Goal: Task Accomplishment & Management: Manage account settings

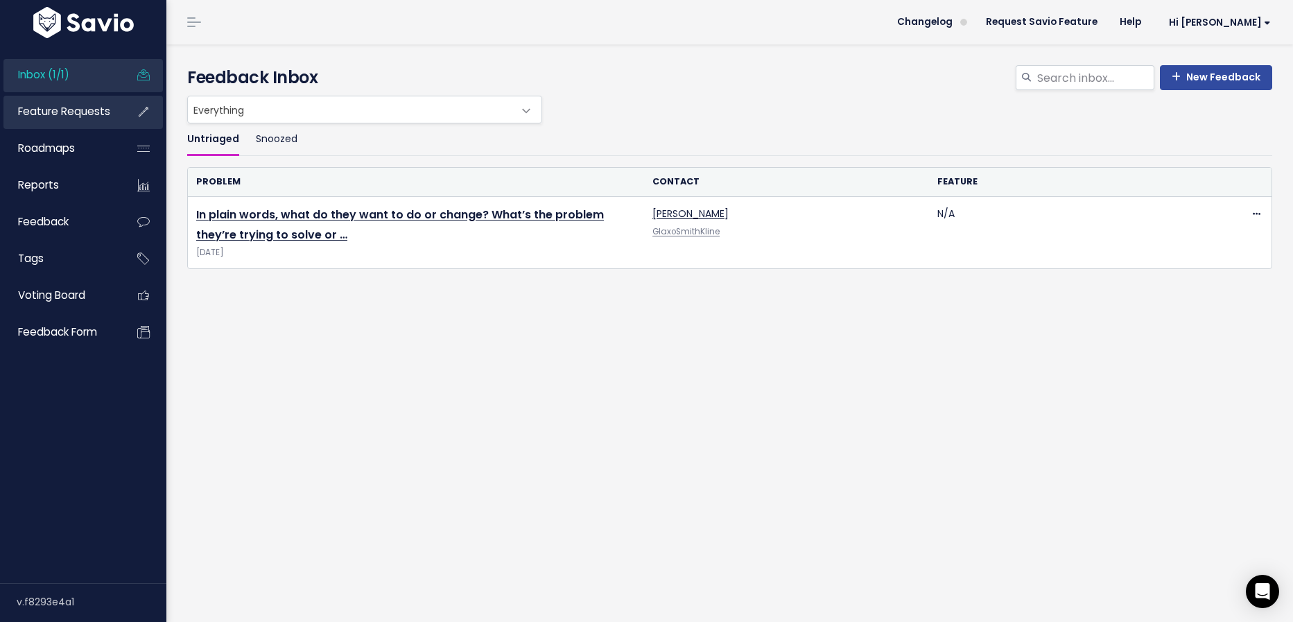
click at [74, 108] on span "Feature Requests" at bounding box center [64, 111] width 92 height 15
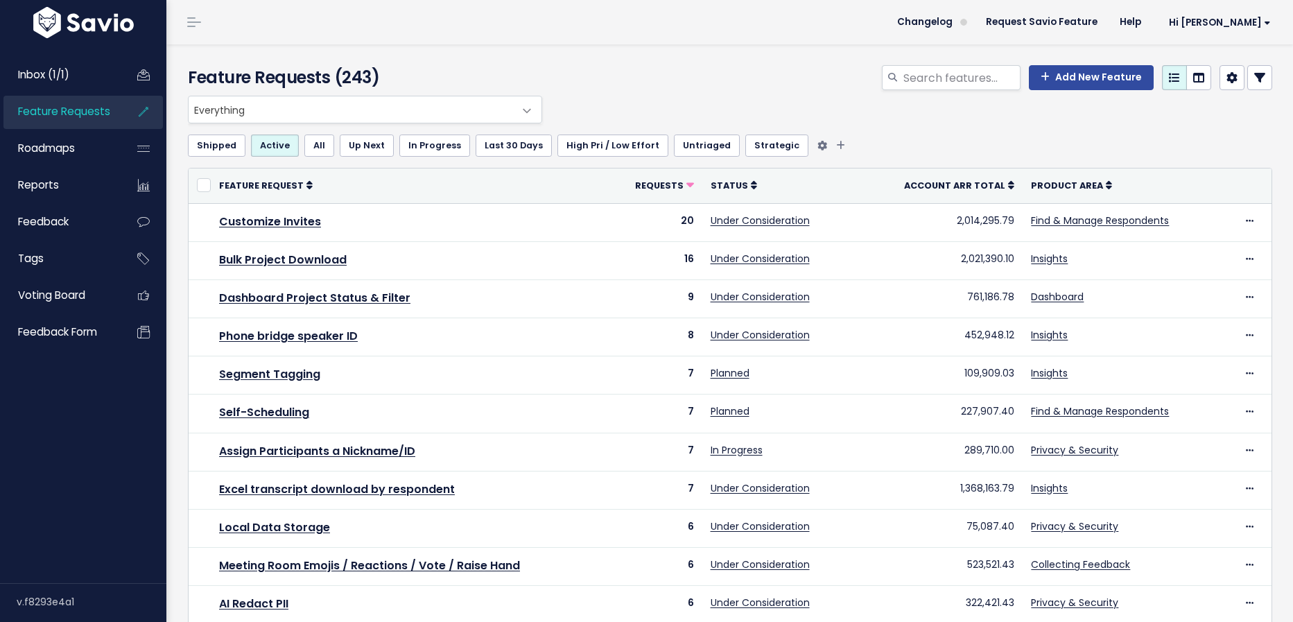
click at [692, 143] on link "Untriaged" at bounding box center [707, 145] width 66 height 22
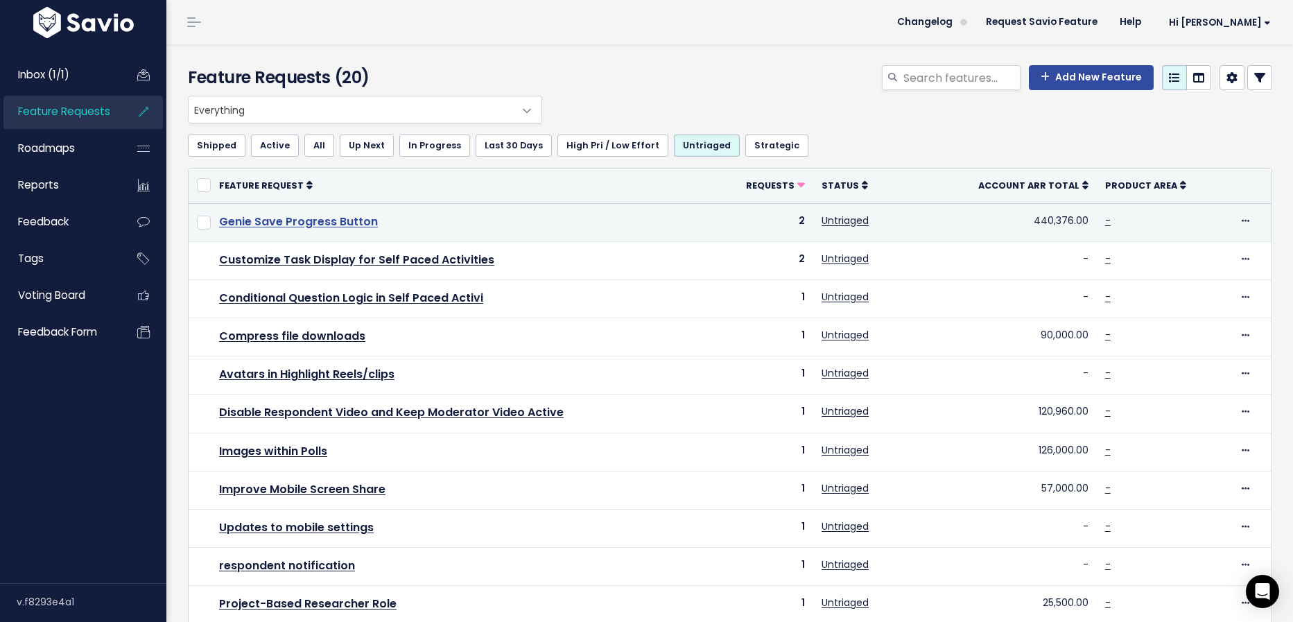
click at [354, 220] on link "Genie Save Progress Button" at bounding box center [298, 221] width 159 height 16
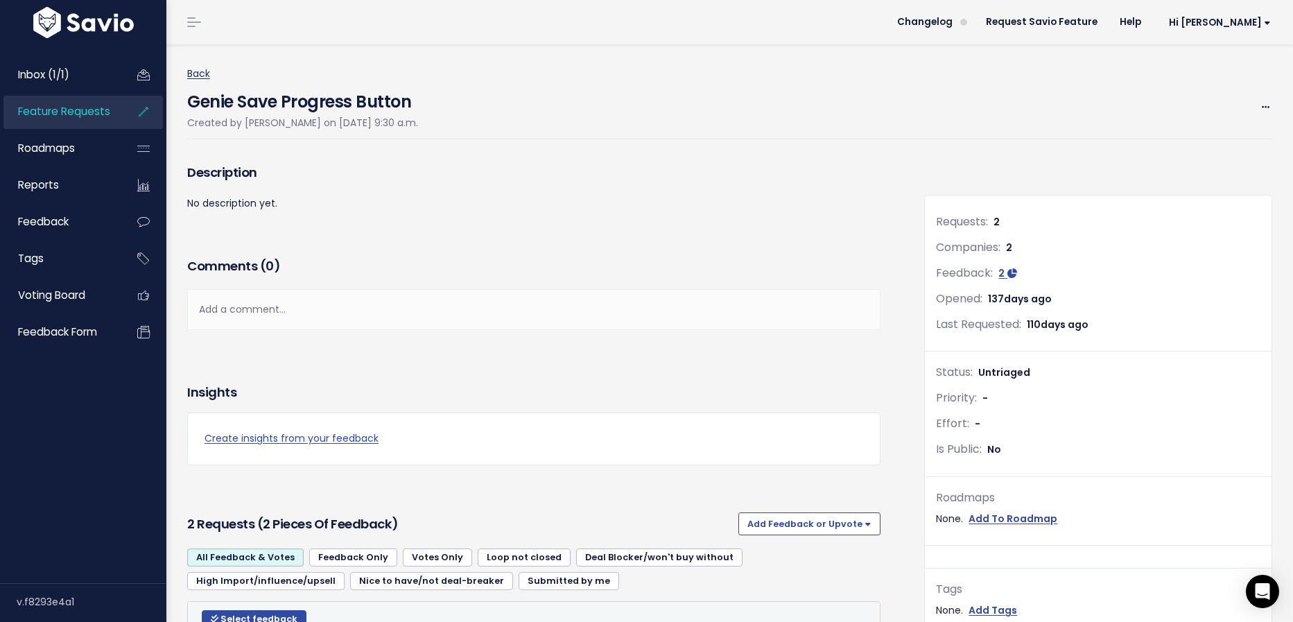
click at [202, 71] on link "Back" at bounding box center [198, 74] width 23 height 14
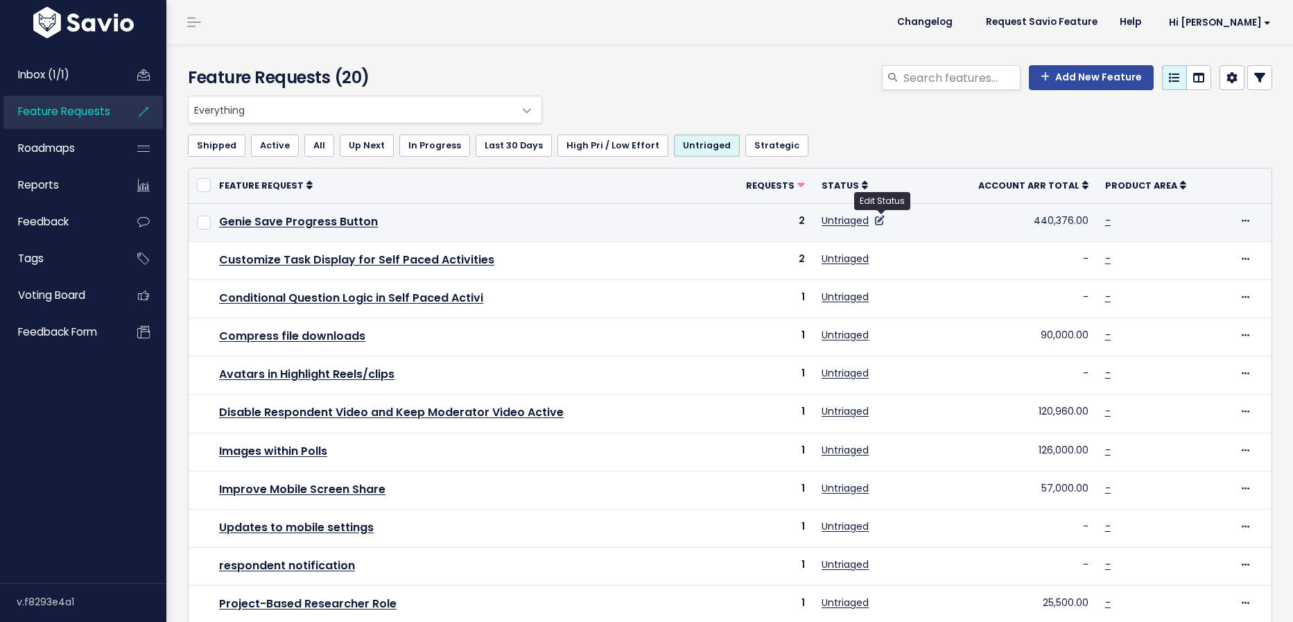
click at [881, 218] on icon at bounding box center [880, 221] width 10 height 10
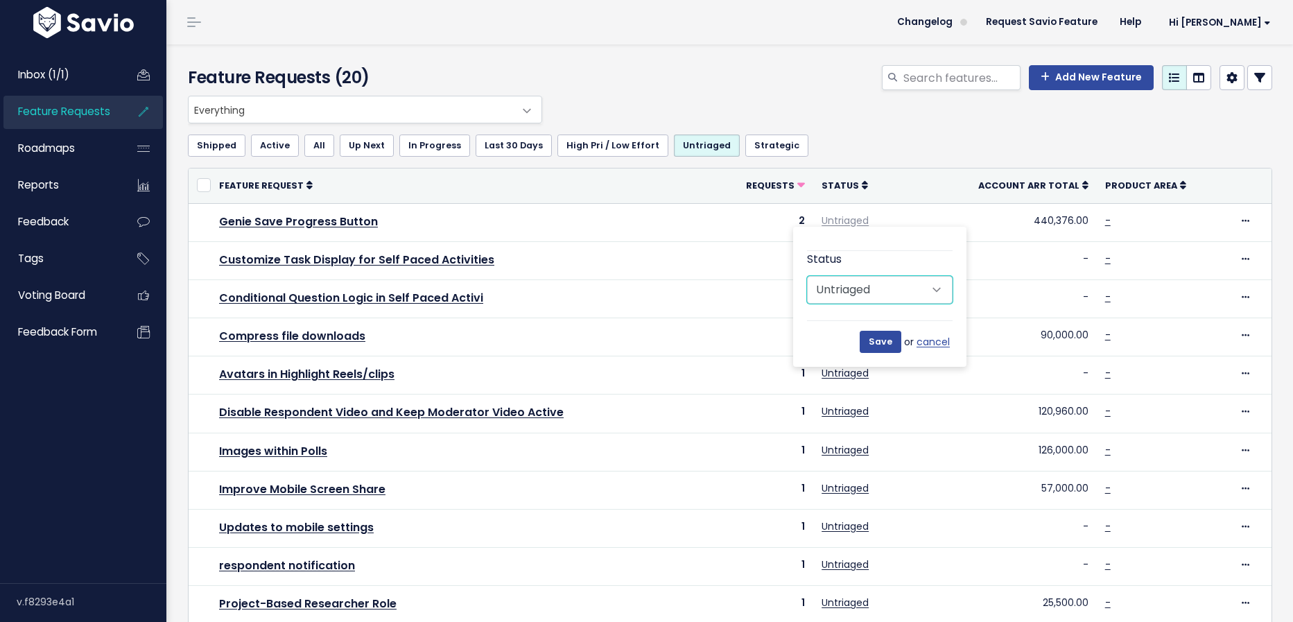
click at [909, 291] on select "Untriaged Under Consideration Planned In Progress Done Closed Won't do Not Plan…" at bounding box center [880, 290] width 146 height 28
select select "PLANNED"
click at [807, 276] on select "Untriaged Under Consideration Planned In Progress Done Closed Won't do Not Plan…" at bounding box center [880, 290] width 146 height 28
click at [890, 338] on input "Save" at bounding box center [880, 342] width 42 height 22
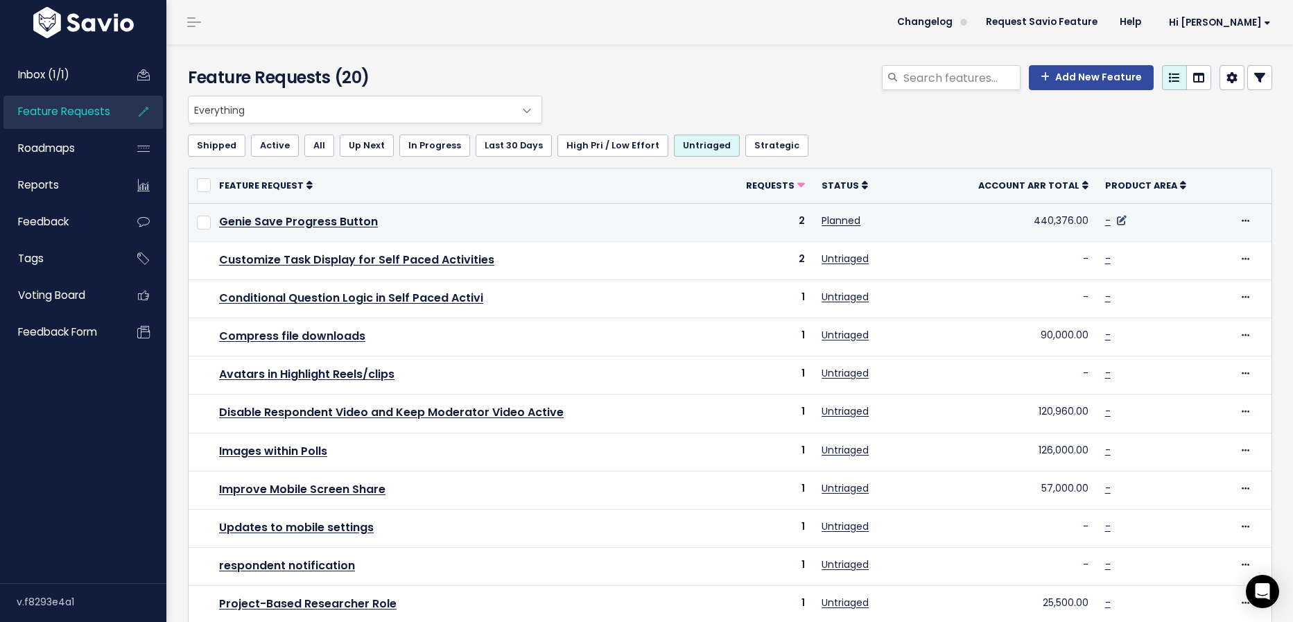
click at [1124, 220] on icon at bounding box center [1122, 221] width 10 height 10
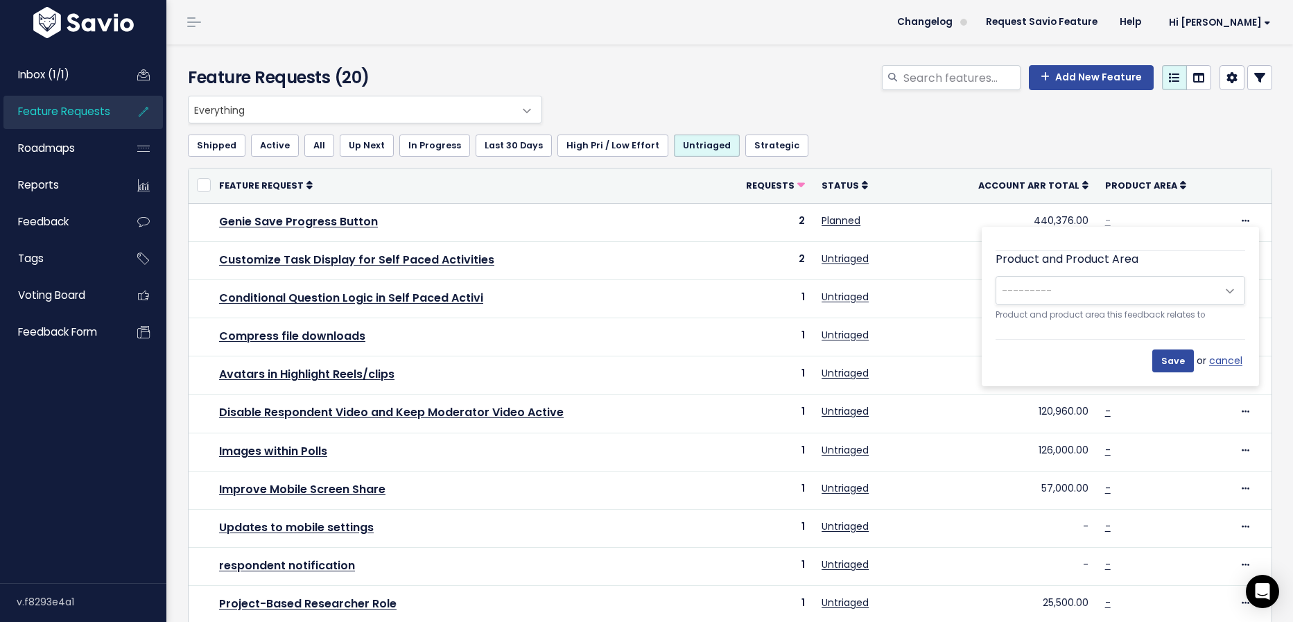
click at [1113, 286] on span "---------" at bounding box center [1106, 291] width 220 height 28
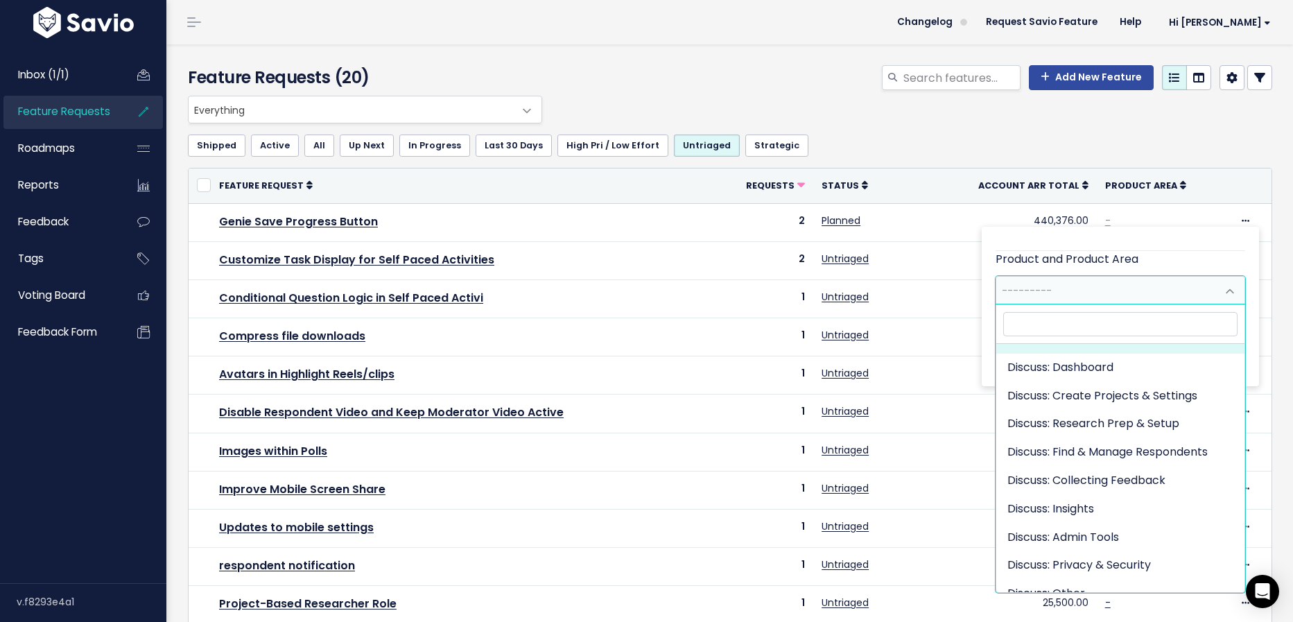
scroll to position [56, 0]
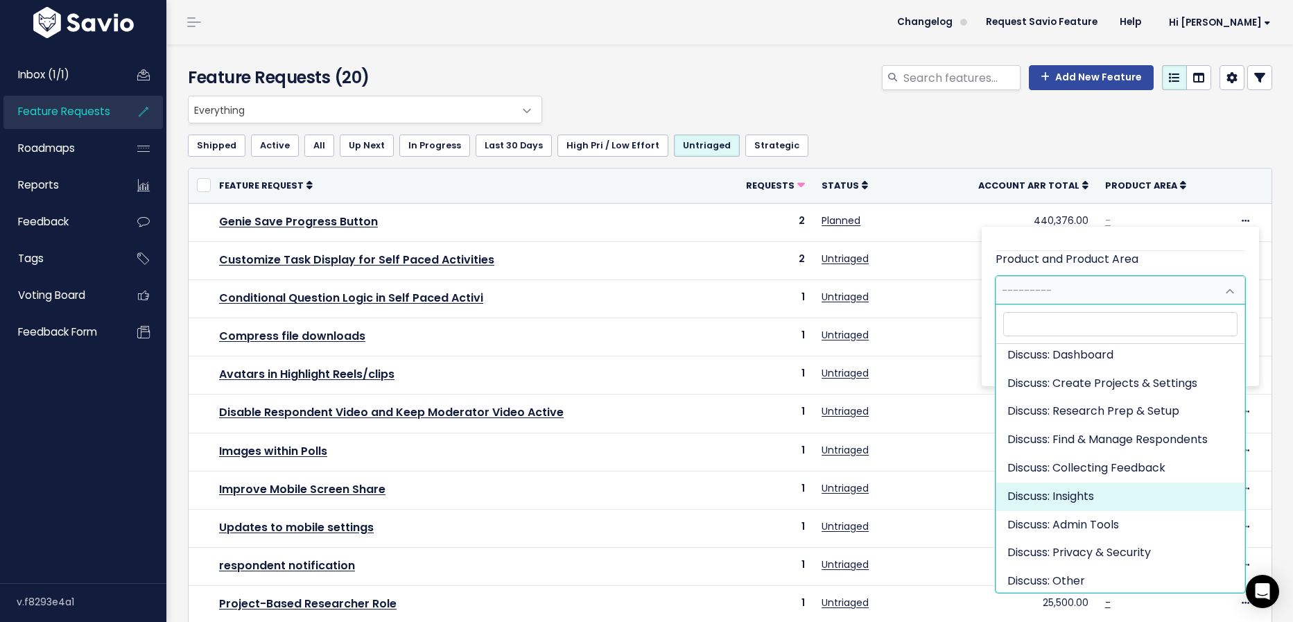
select select "DISCUSS_PLATFORM:INSIGHTS"
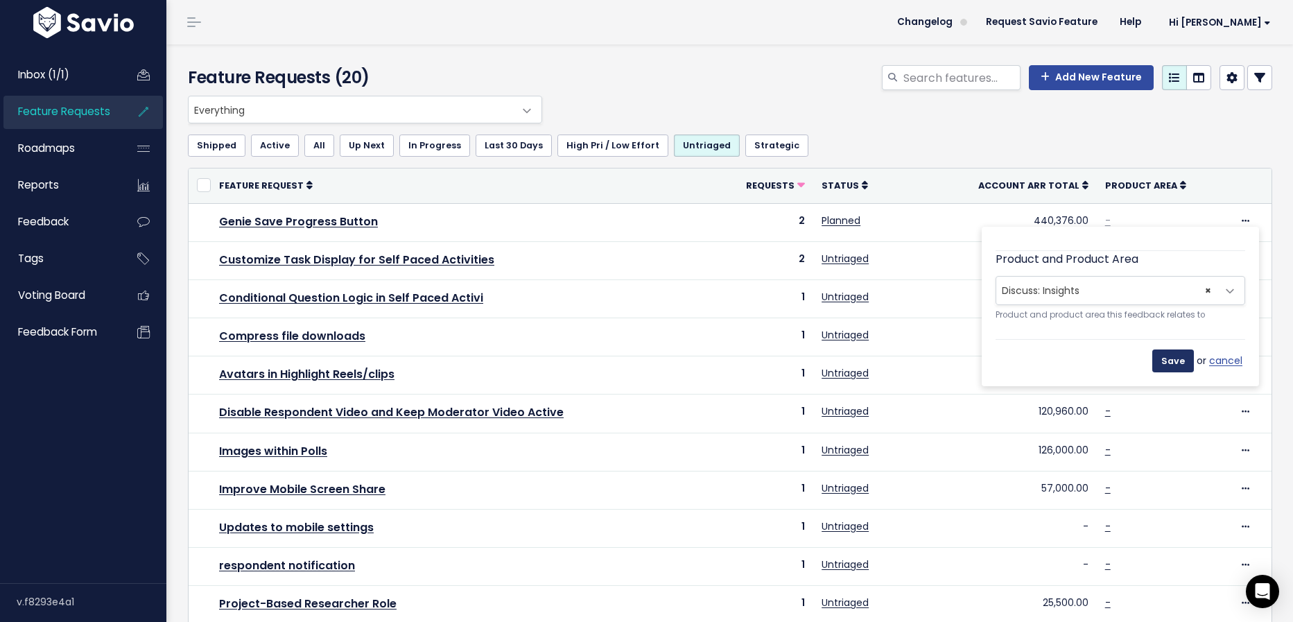
click at [1179, 360] on input "Save" at bounding box center [1173, 360] width 42 height 22
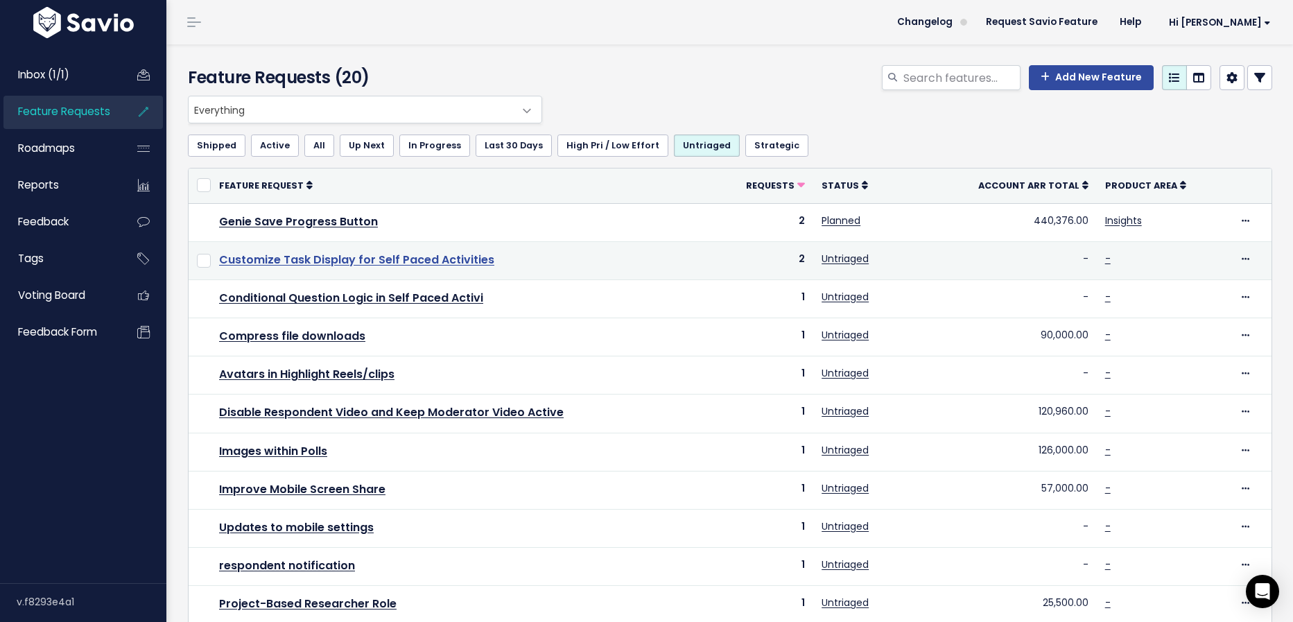
click at [392, 254] on link "Customize Task Display for Self Paced Activities" at bounding box center [356, 260] width 275 height 16
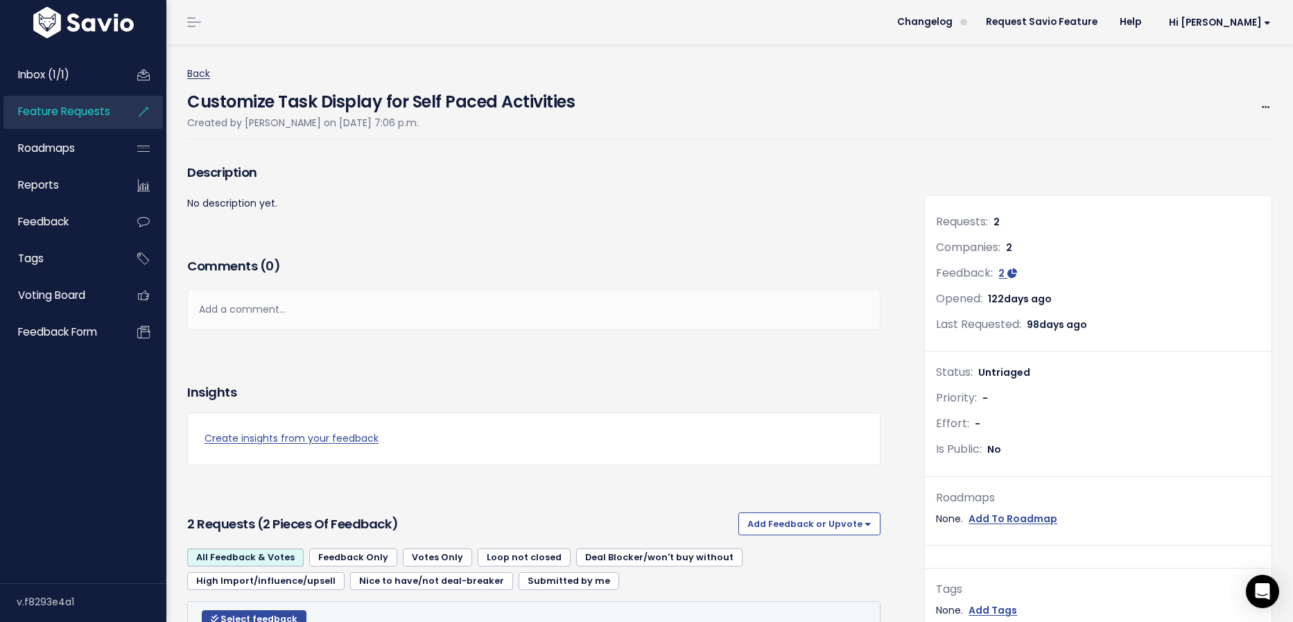
click at [206, 75] on link "Back" at bounding box center [198, 74] width 23 height 14
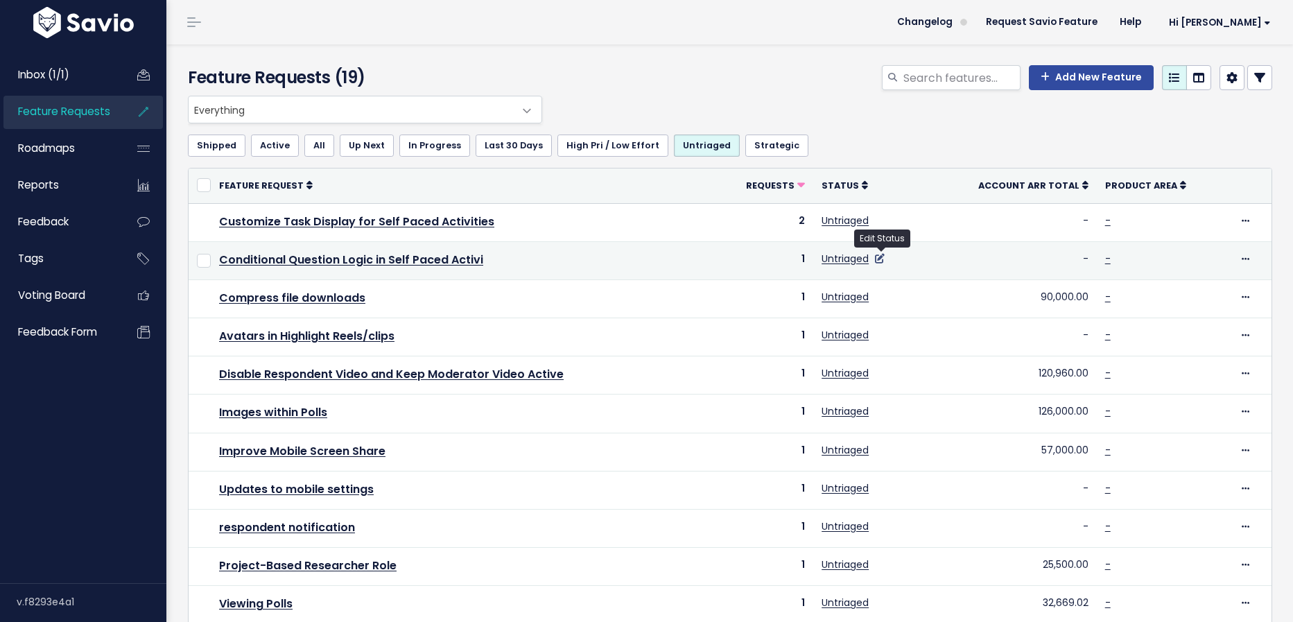
click at [884, 254] on icon at bounding box center [880, 259] width 10 height 10
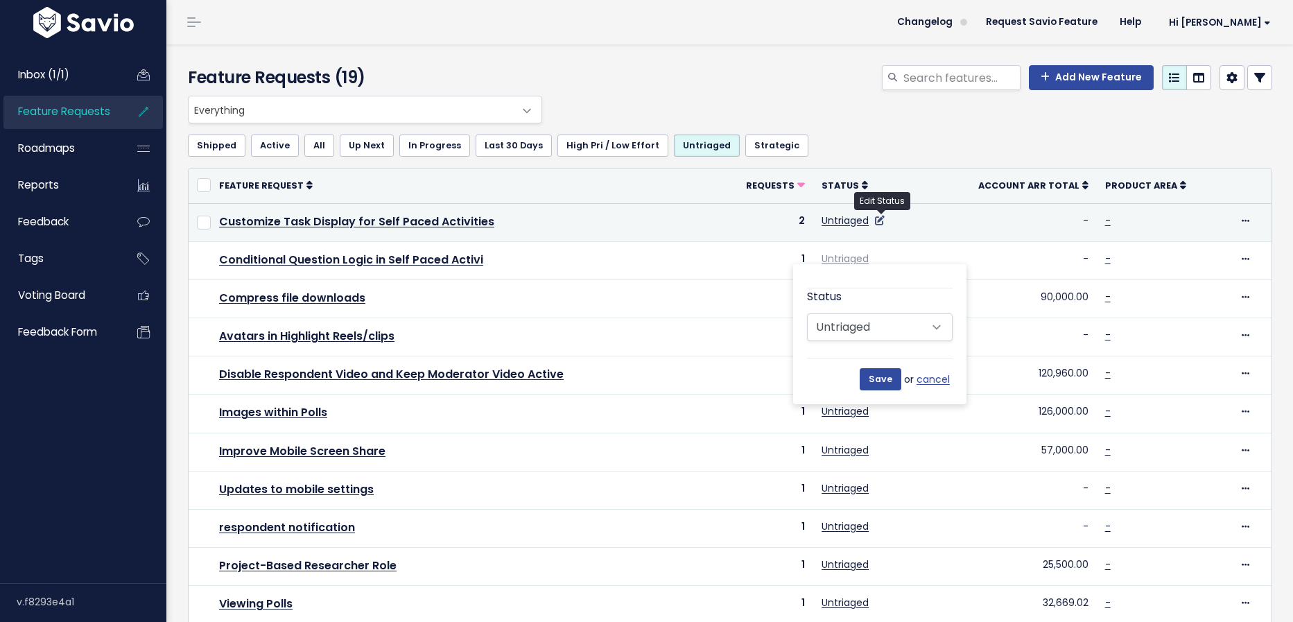
click at [884, 218] on icon at bounding box center [880, 221] width 10 height 10
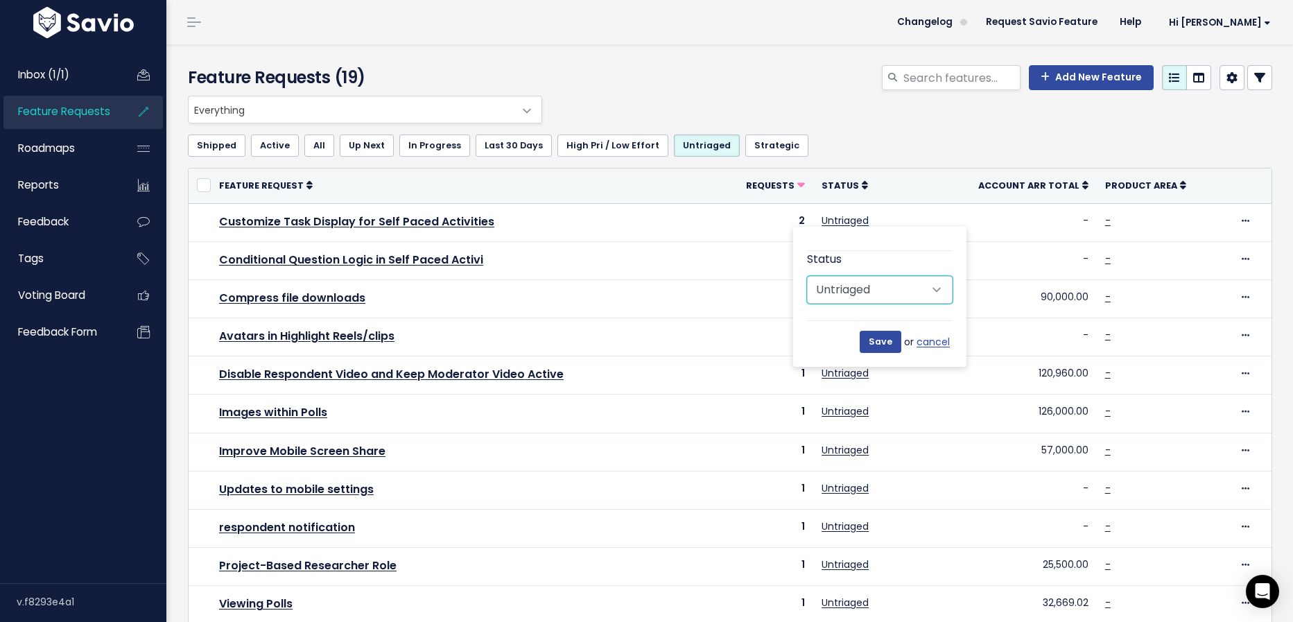
click at [884, 291] on select "Untriaged Under Consideration Planned In Progress Done Closed Won't do Not Plan…" at bounding box center [880, 290] width 146 height 28
select select "NOT_PLANNING"
click at [807, 276] on select "Untriaged Under Consideration Planned In Progress Done Closed Won't do Not Plan…" at bounding box center [880, 290] width 146 height 28
click at [893, 341] on input "Save" at bounding box center [880, 342] width 42 height 22
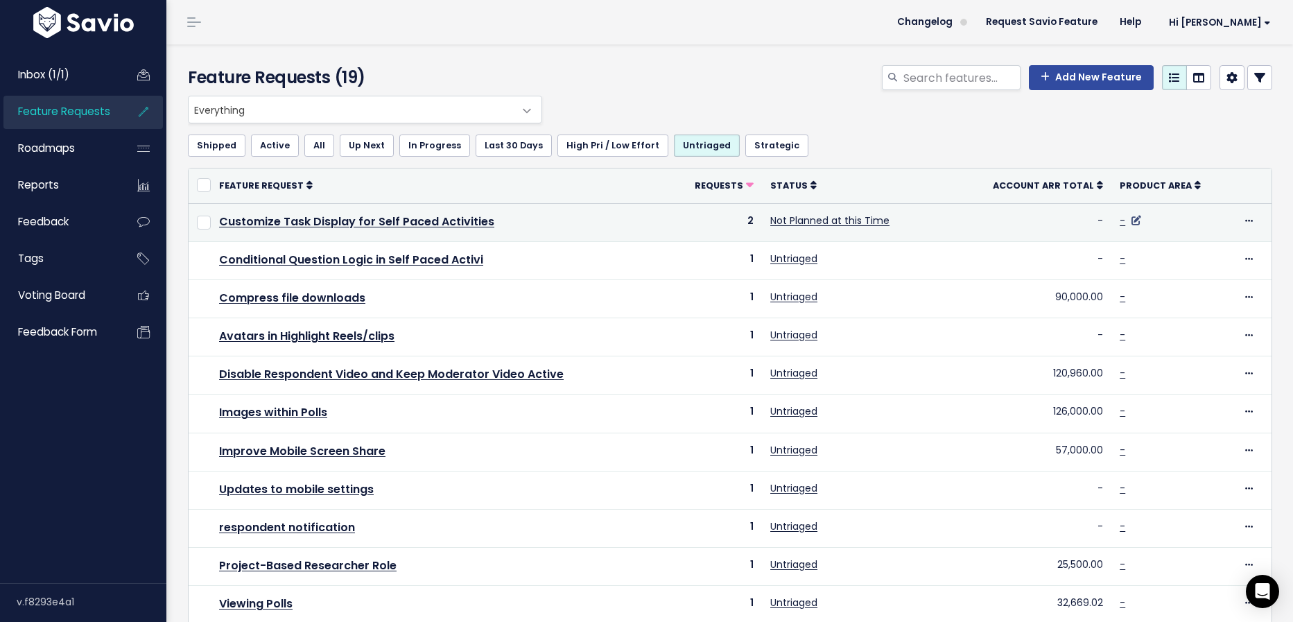
click at [1133, 220] on icon at bounding box center [1136, 221] width 10 height 10
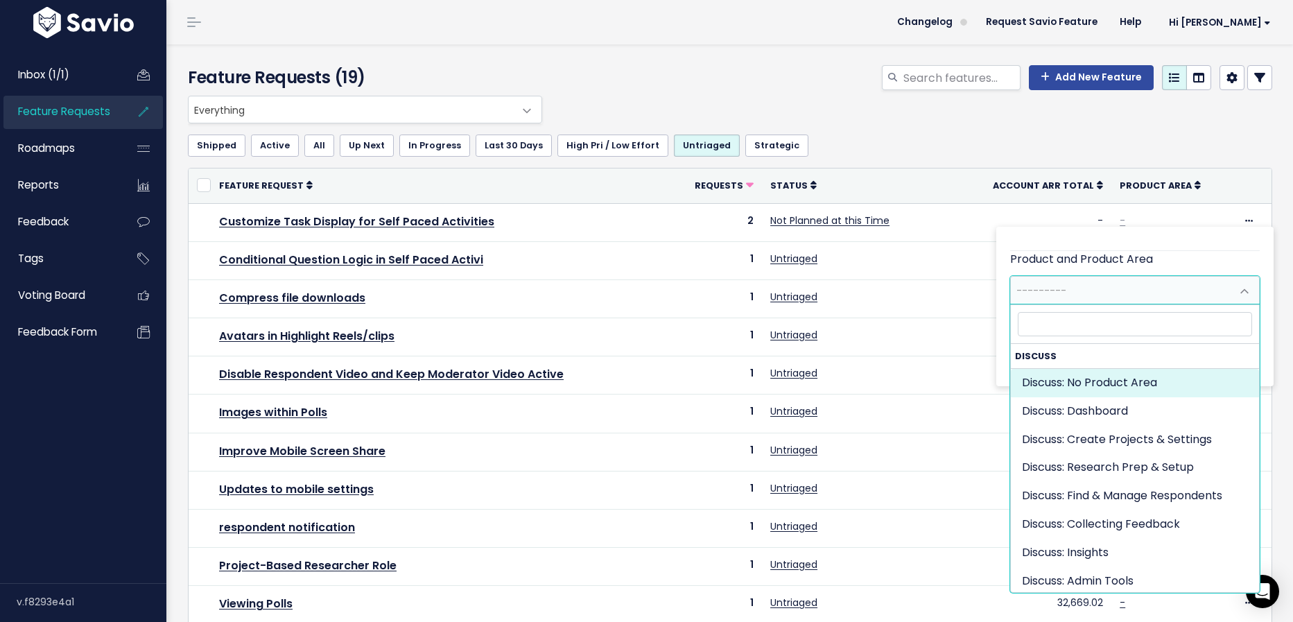
click at [1145, 284] on span "---------" at bounding box center [1121, 291] width 220 height 28
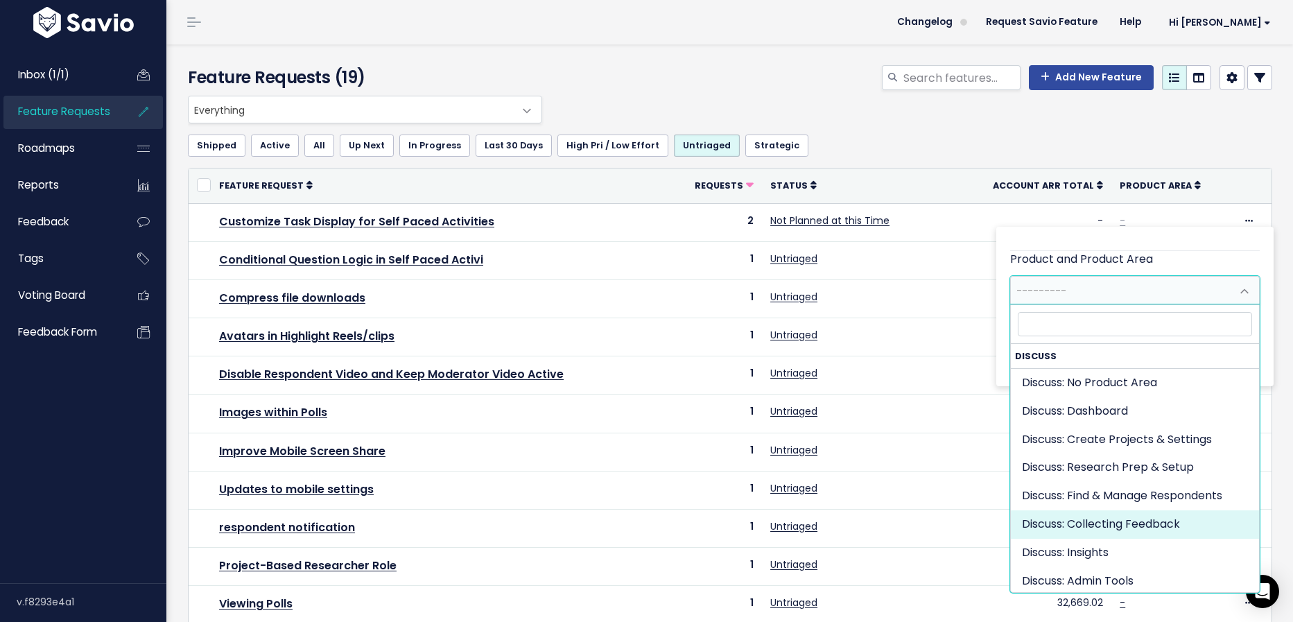
select select "DISCUSS_PLATFORM:SELF_PACED"
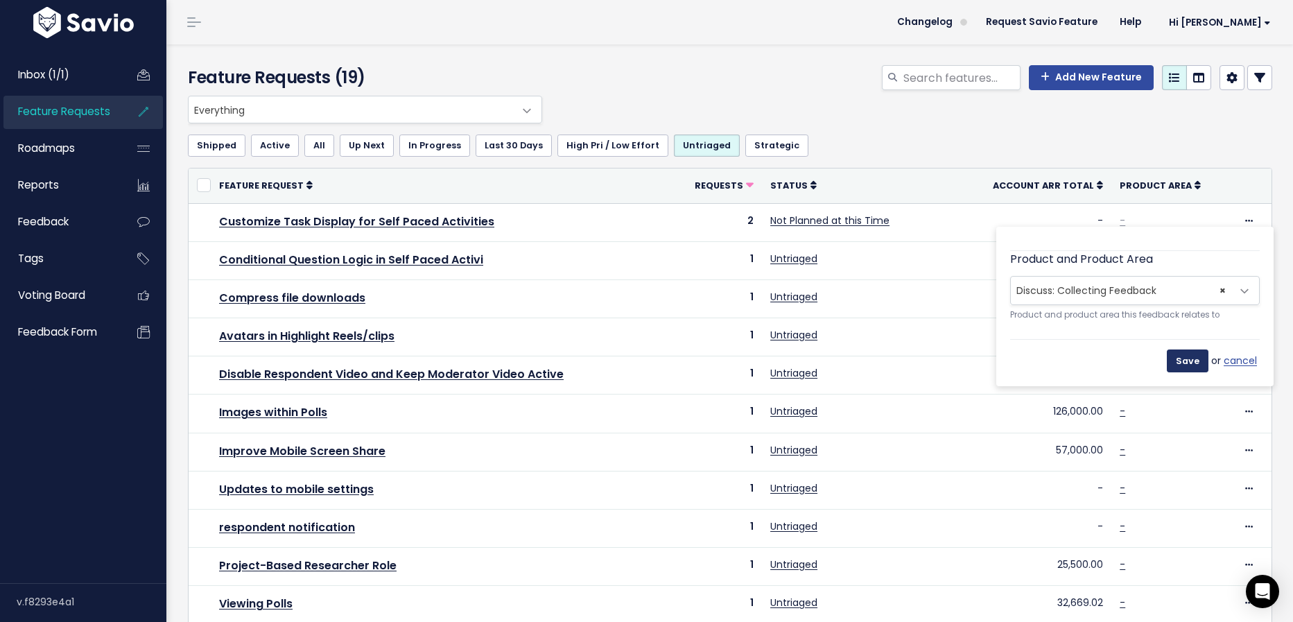
click at [1194, 369] on input "Save" at bounding box center [1188, 360] width 42 height 22
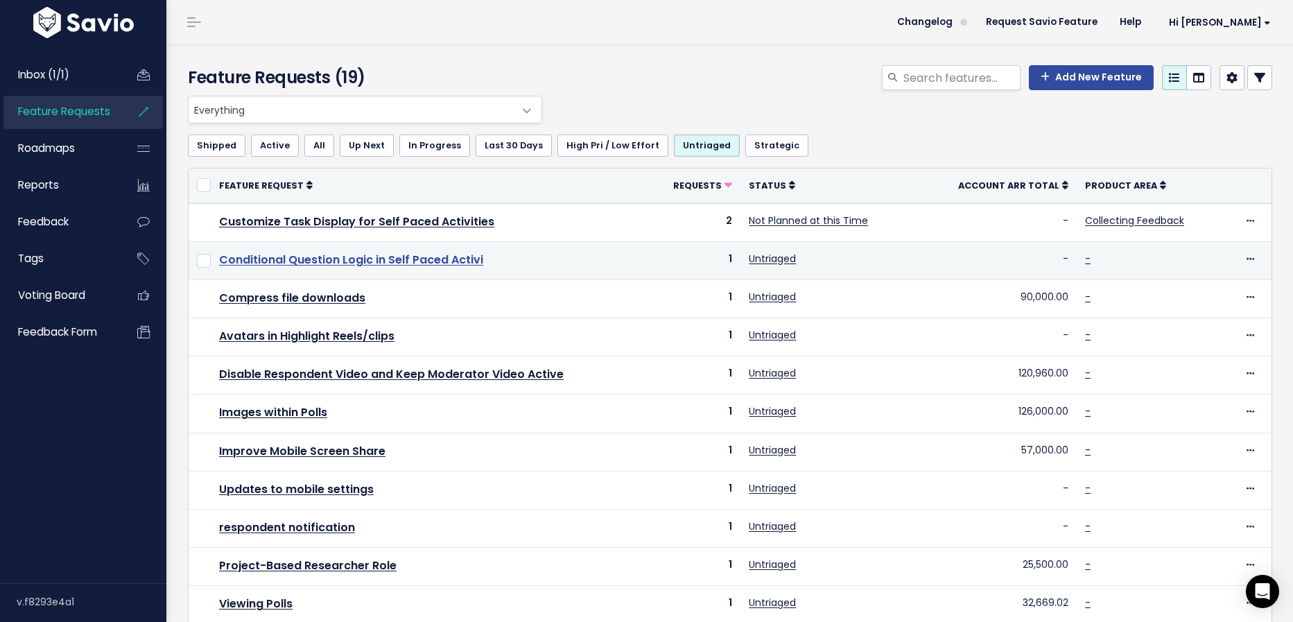
click at [342, 257] on link "Conditional Question Logic in Self Paced Activi" at bounding box center [351, 260] width 264 height 16
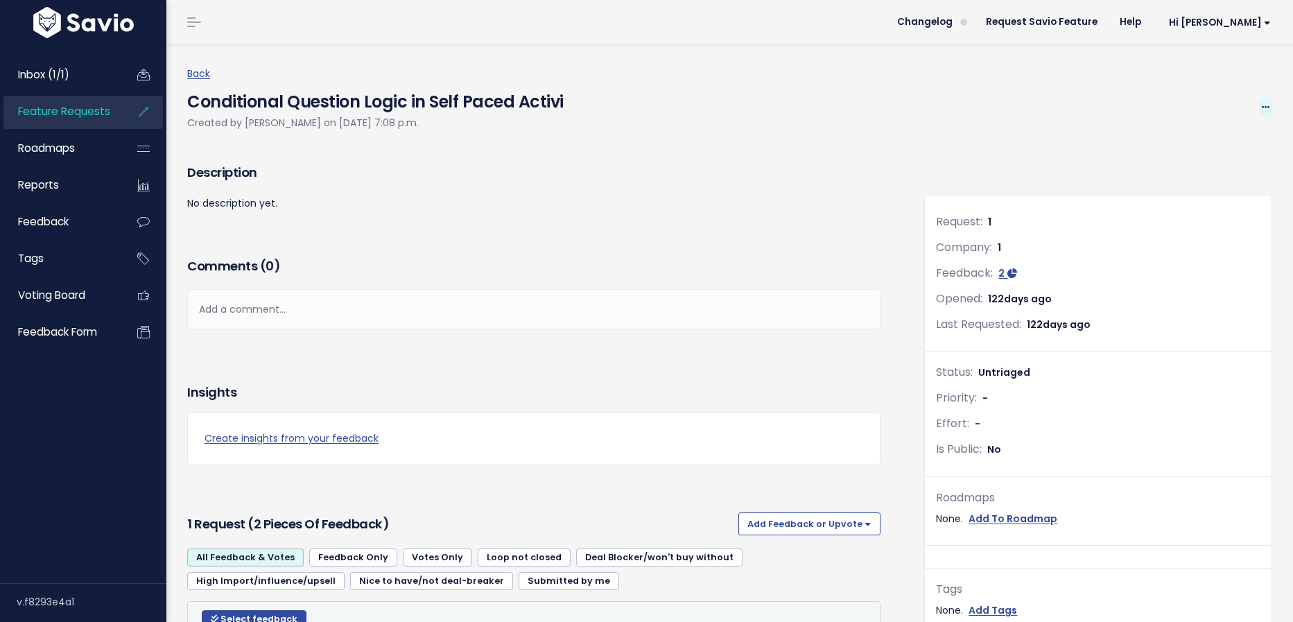
click at [1270, 110] on span at bounding box center [1265, 106] width 13 height 17
click at [1217, 146] on link "Edit" at bounding box center [1218, 145] width 103 height 27
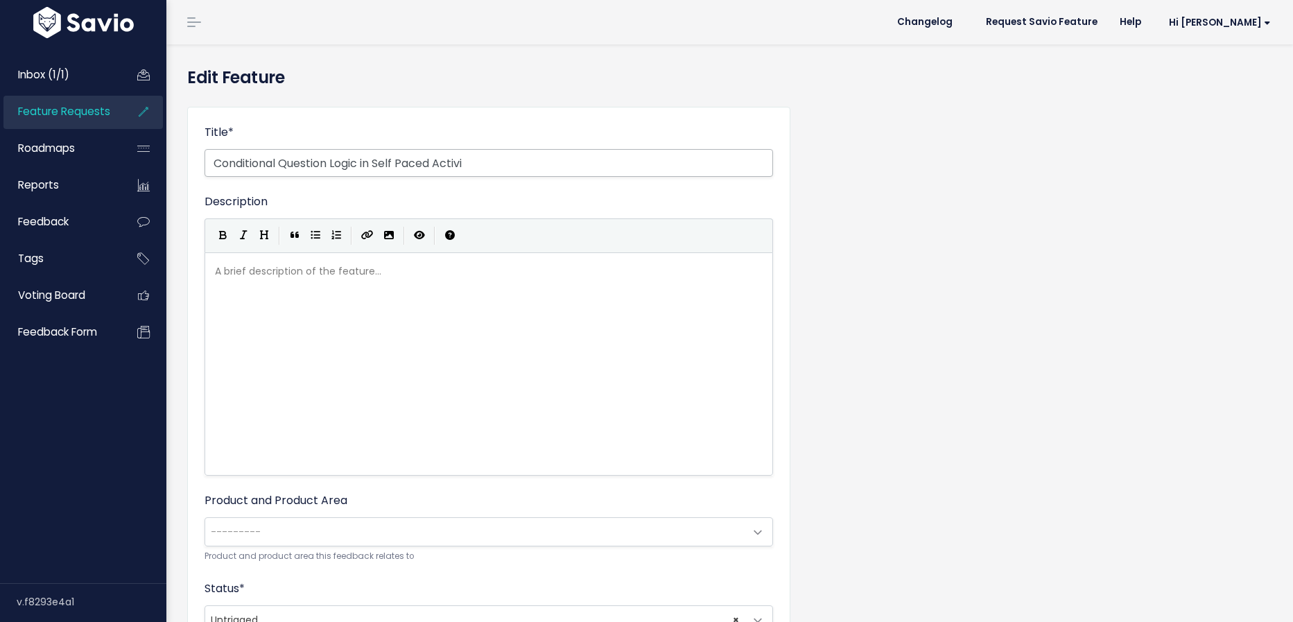
click at [567, 168] on input "Conditional Question Logic in Self Paced Activi" at bounding box center [488, 163] width 568 height 28
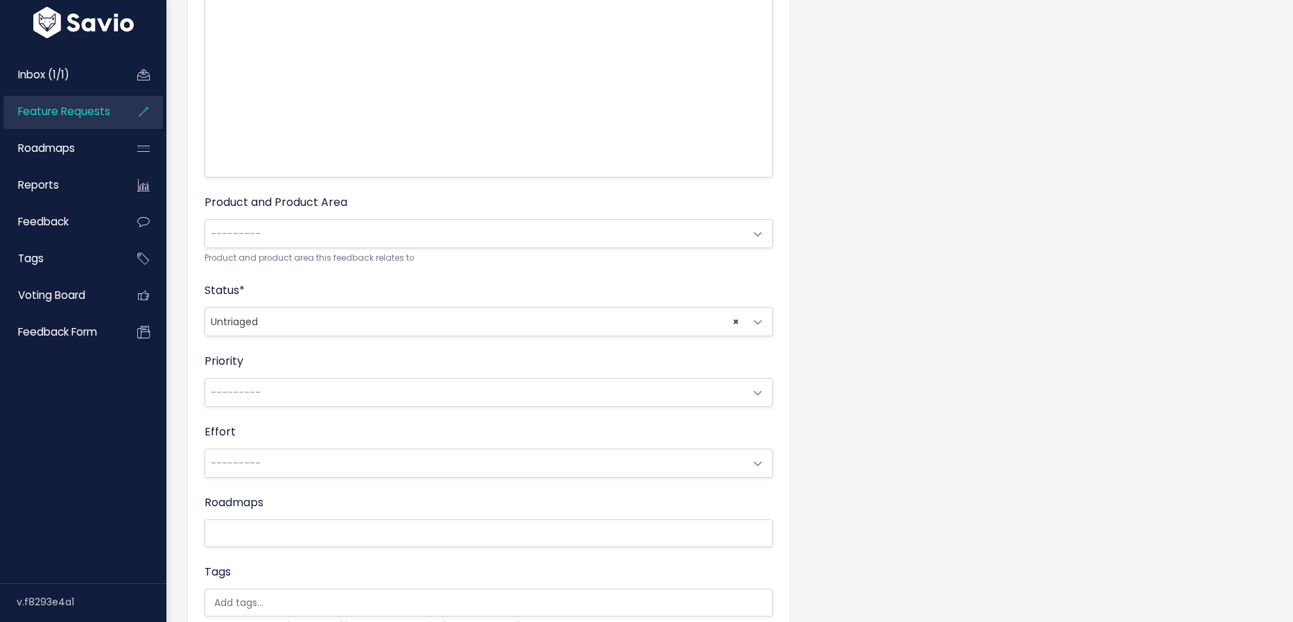
scroll to position [473, 0]
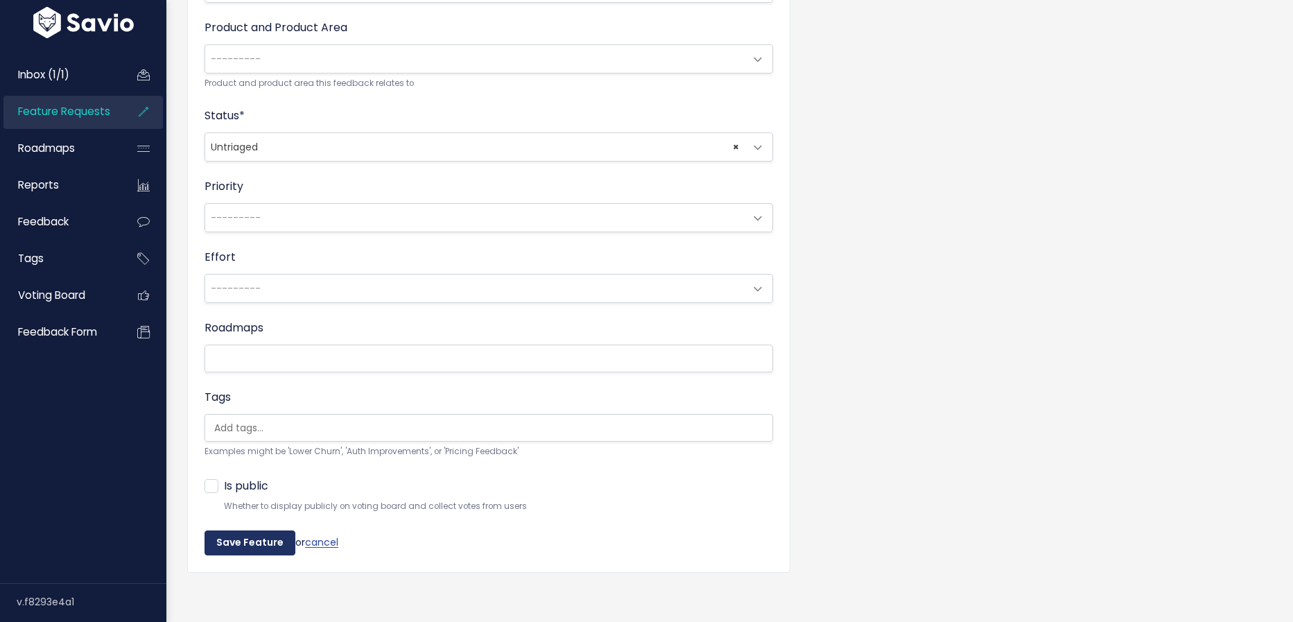
type input "Conditional Question Logic in Self Paced Activies"
click at [259, 540] on input "Save Feature" at bounding box center [249, 542] width 91 height 25
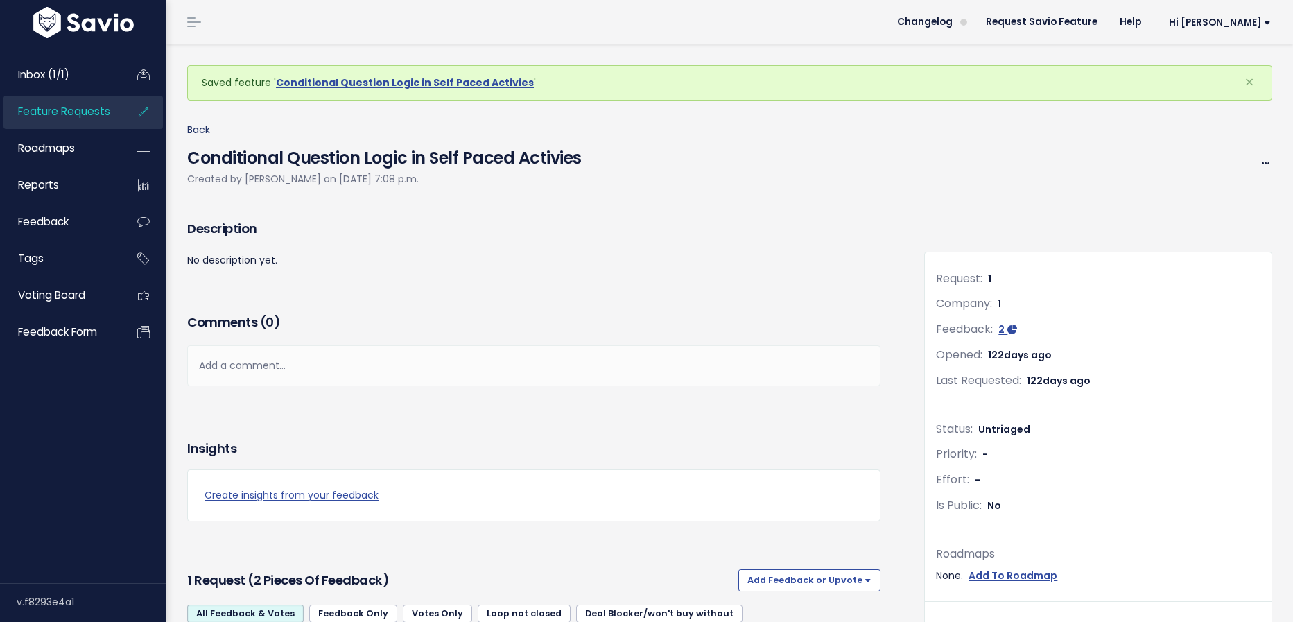
click at [203, 125] on link "Back" at bounding box center [198, 130] width 23 height 14
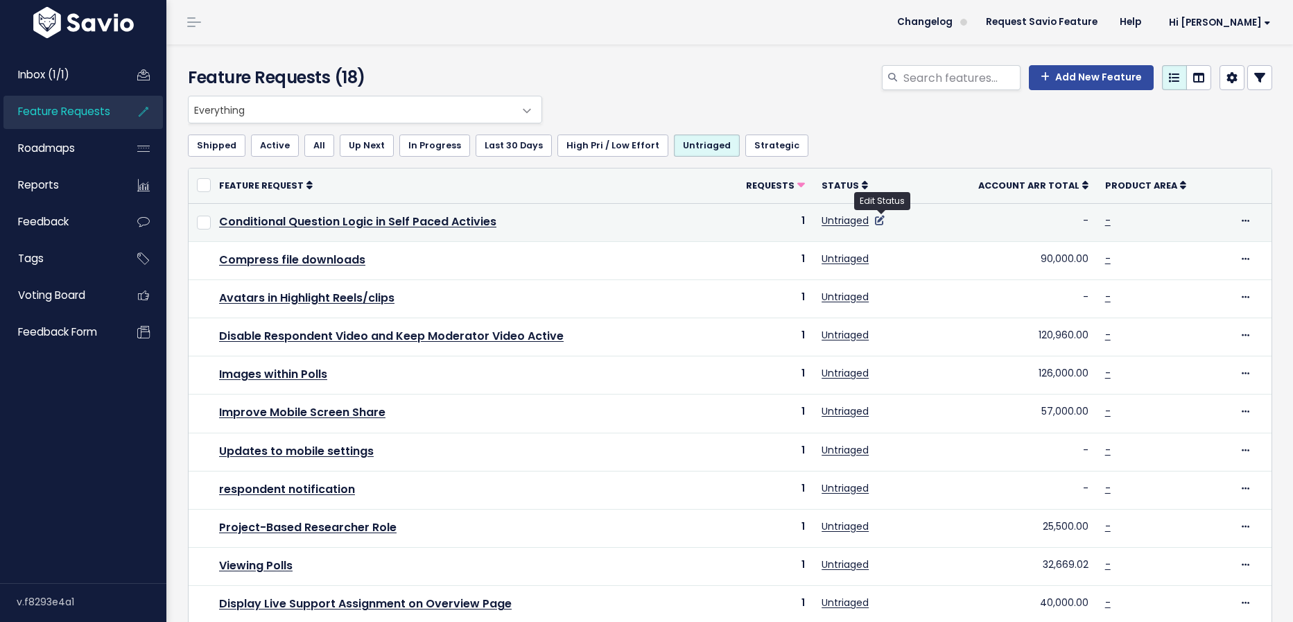
click at [880, 219] on icon at bounding box center [880, 221] width 10 height 10
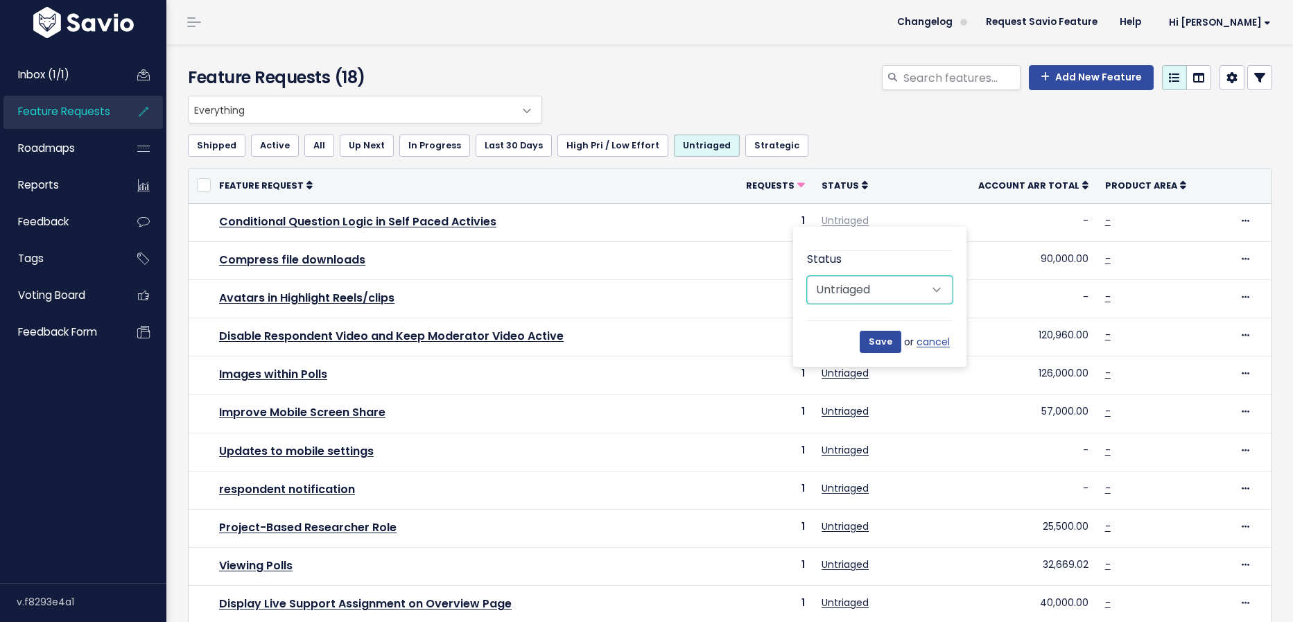
click at [909, 291] on select "Untriaged Under Consideration Planned In Progress Done Closed Won't do Not Plan…" at bounding box center [880, 290] width 146 height 28
select select "NOT_PLANNING"
click at [807, 276] on select "Untriaged Under Consideration Planned In Progress Done Closed Won't do Not Plan…" at bounding box center [880, 290] width 146 height 28
click at [878, 347] on input "Save" at bounding box center [880, 342] width 42 height 22
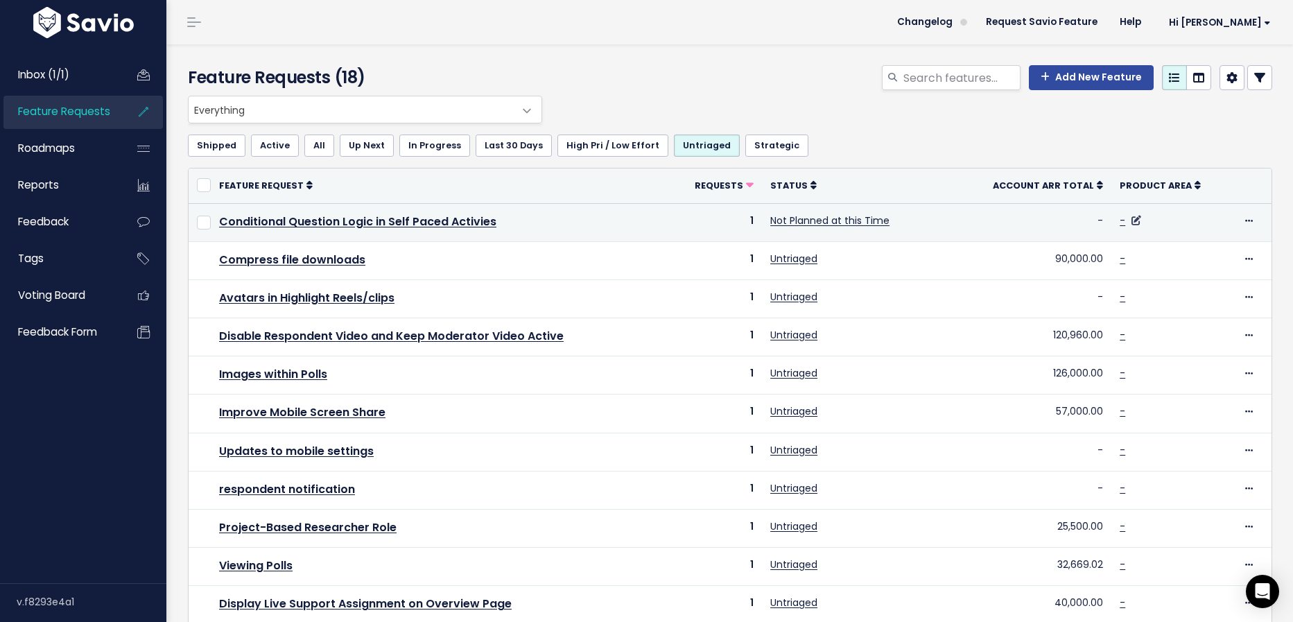
click at [1128, 220] on link at bounding box center [1134, 220] width 13 height 14
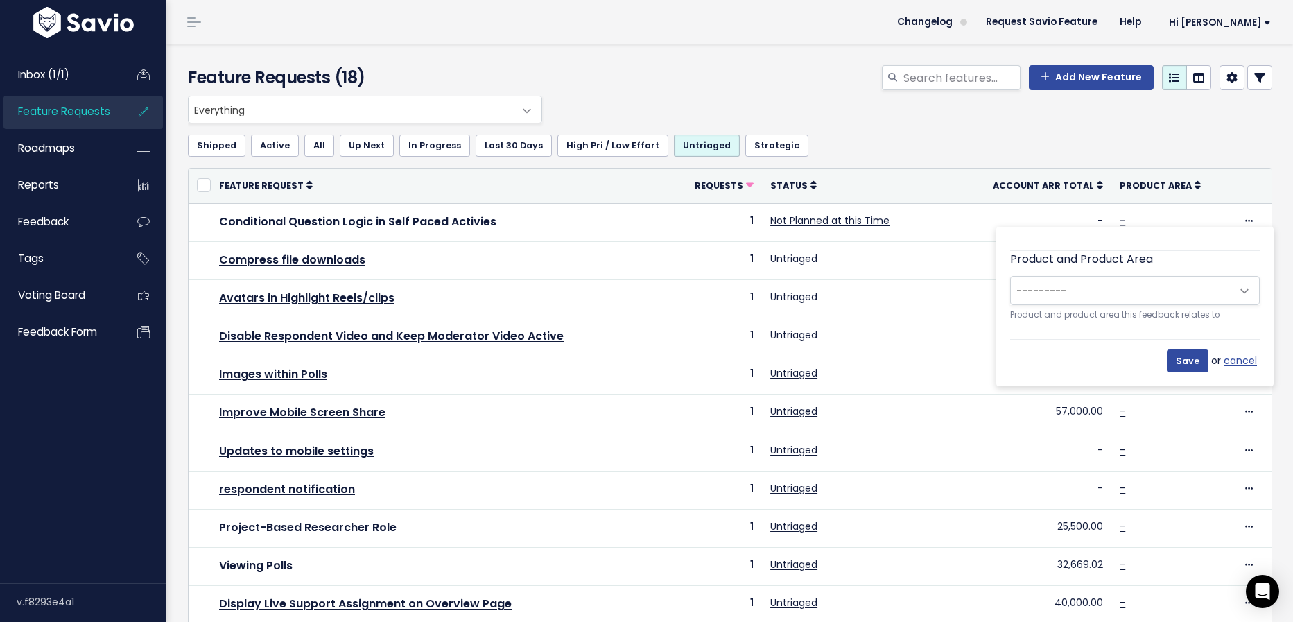
click at [1113, 283] on span "---------" at bounding box center [1121, 291] width 220 height 28
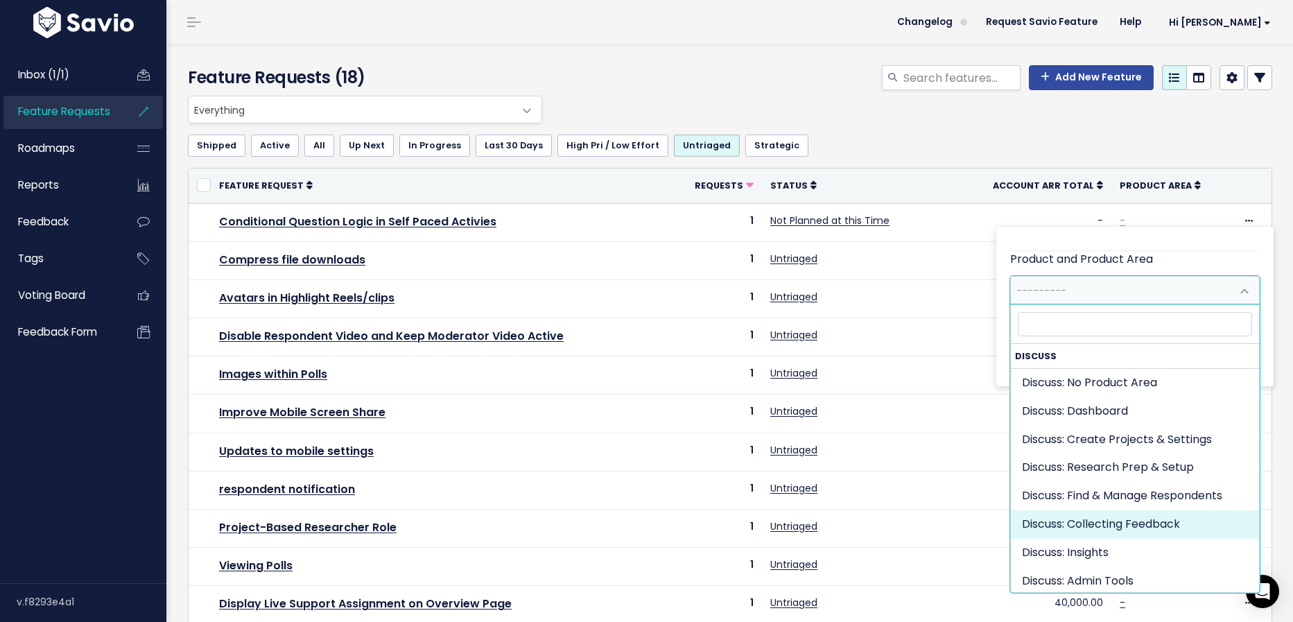
select select "DISCUSS_PLATFORM:SELF_PACED"
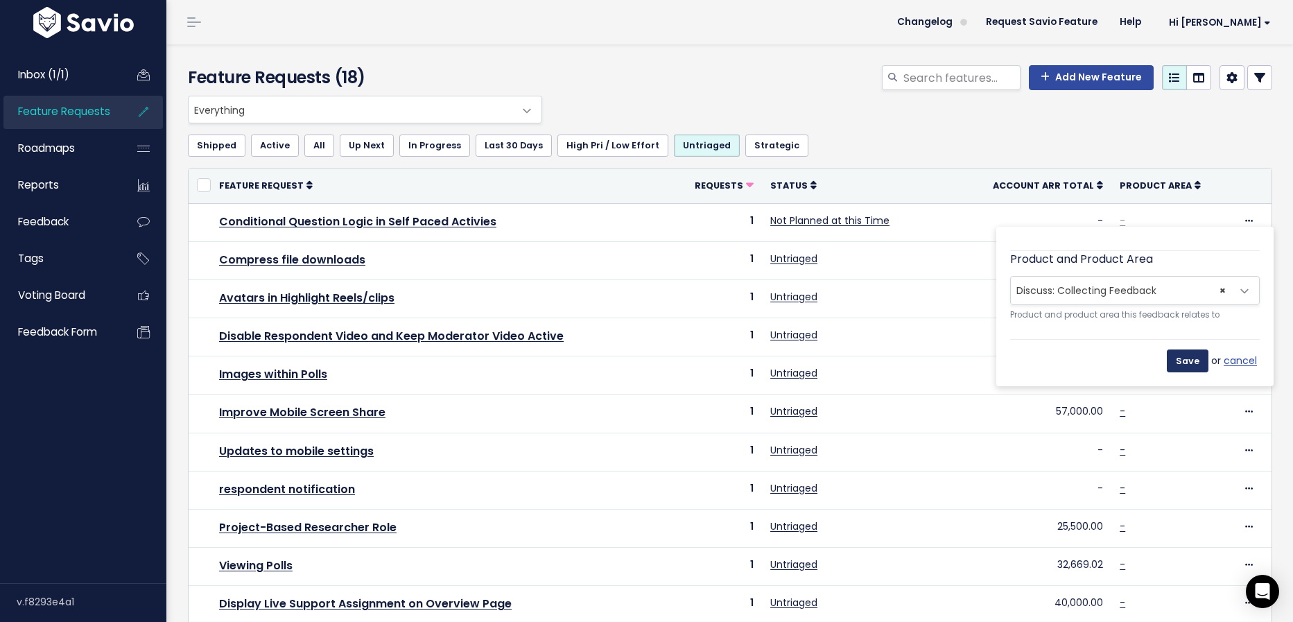
click at [1194, 357] on input "Save" at bounding box center [1188, 360] width 42 height 22
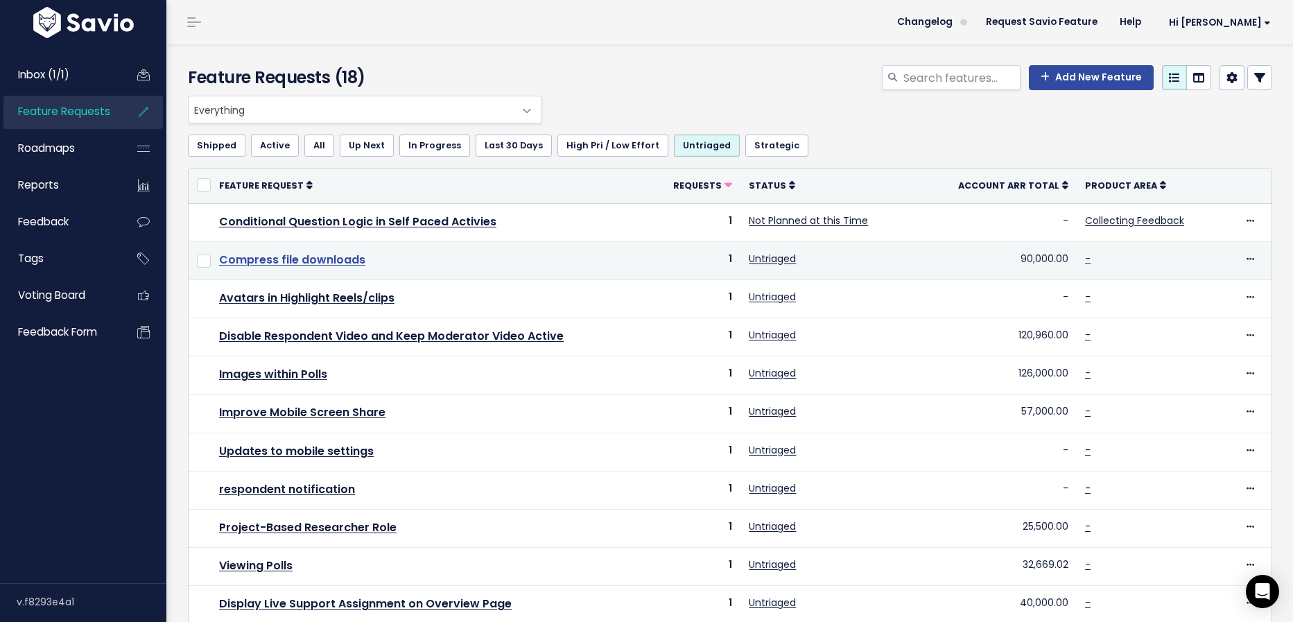
click at [308, 259] on link "Compress file downloads" at bounding box center [292, 260] width 146 height 16
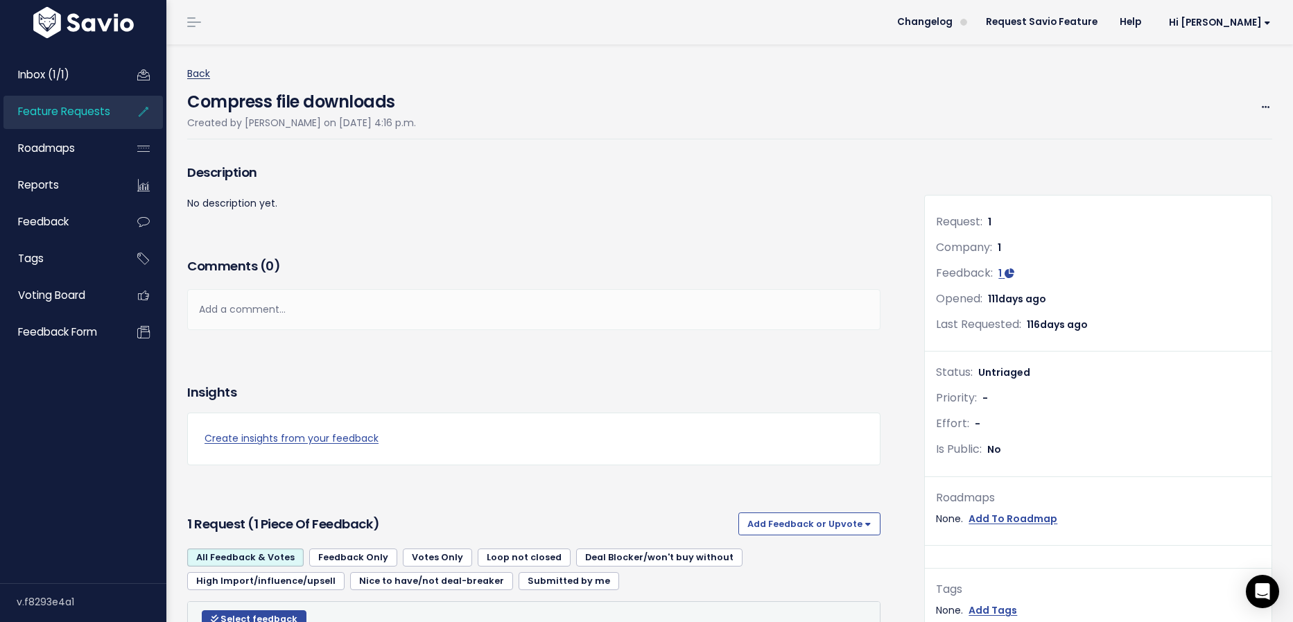
click at [198, 68] on link "Back" at bounding box center [198, 74] width 23 height 14
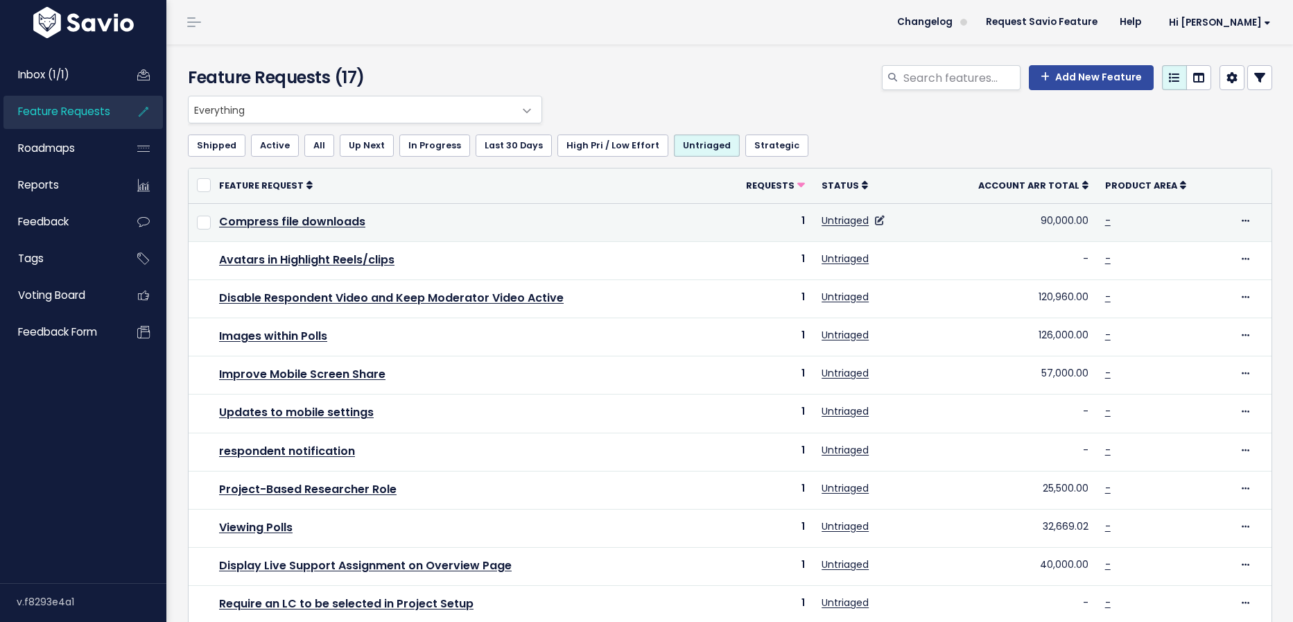
click at [875, 222] on link at bounding box center [877, 220] width 13 height 14
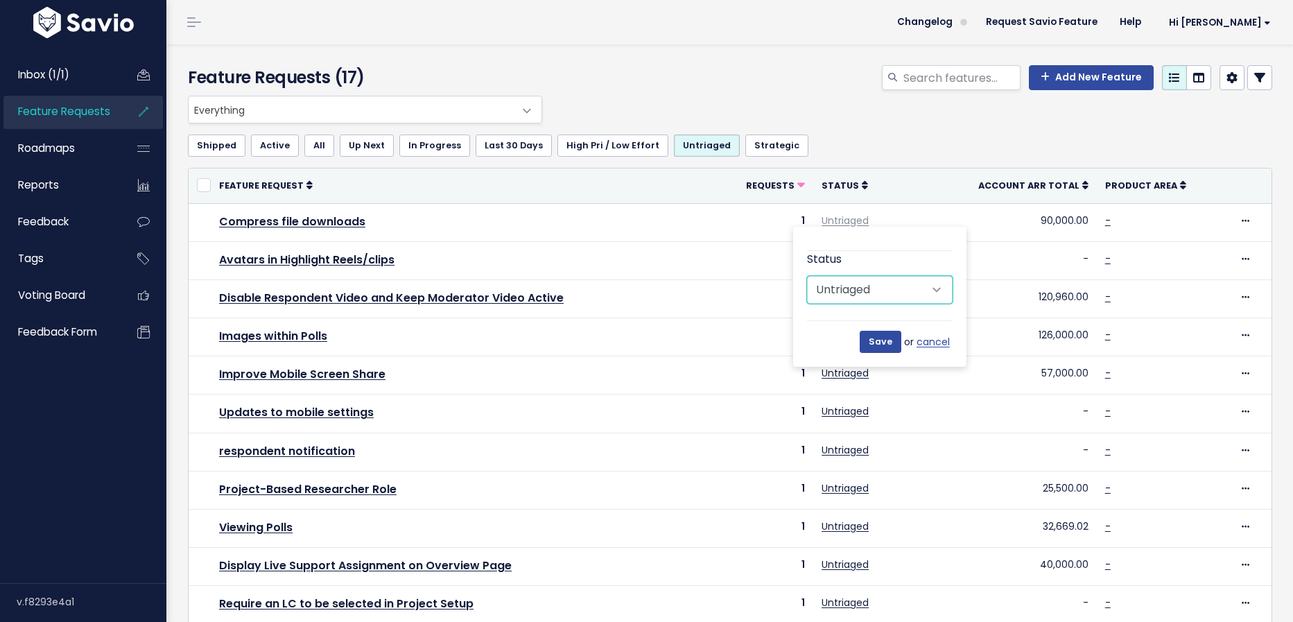
click at [923, 288] on select "Untriaged Under Consideration Planned In Progress Done Closed Won't do Not Plan…" at bounding box center [880, 290] width 146 height 28
select select "NOT_PLANNING"
click at [807, 276] on select "Untriaged Under Consideration Planned In Progress Done Closed Won't do Not Plan…" at bounding box center [880, 290] width 146 height 28
click at [897, 337] on input "Save" at bounding box center [880, 342] width 42 height 22
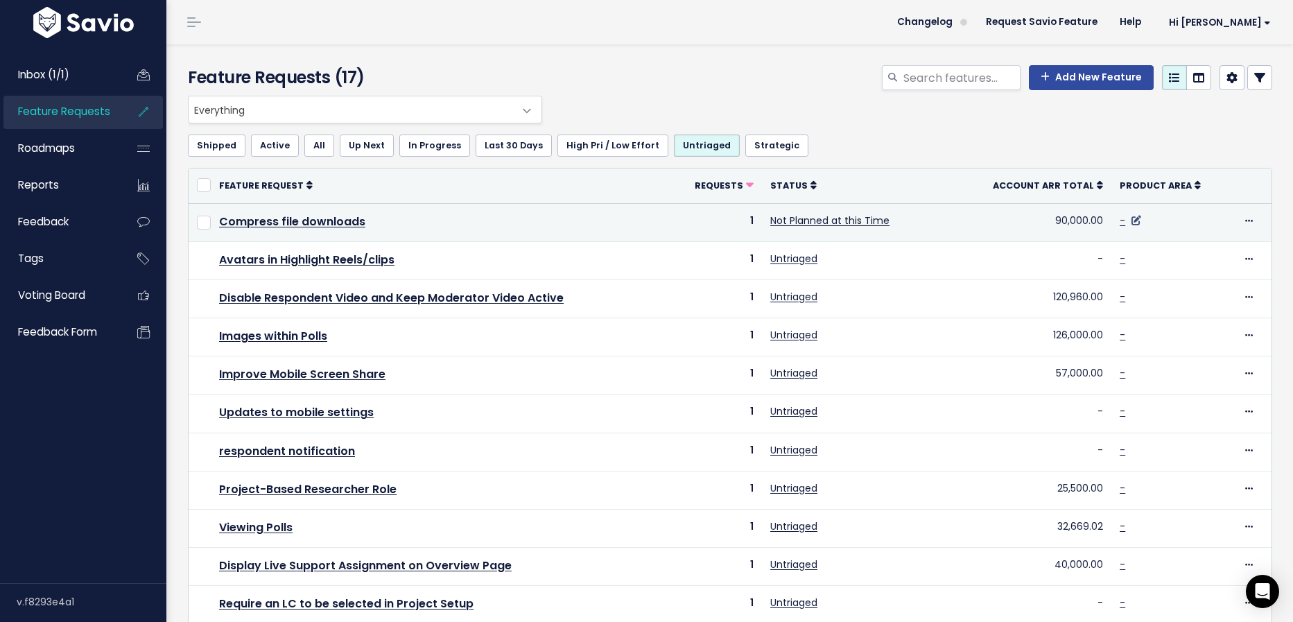
click at [1134, 222] on icon at bounding box center [1136, 221] width 10 height 10
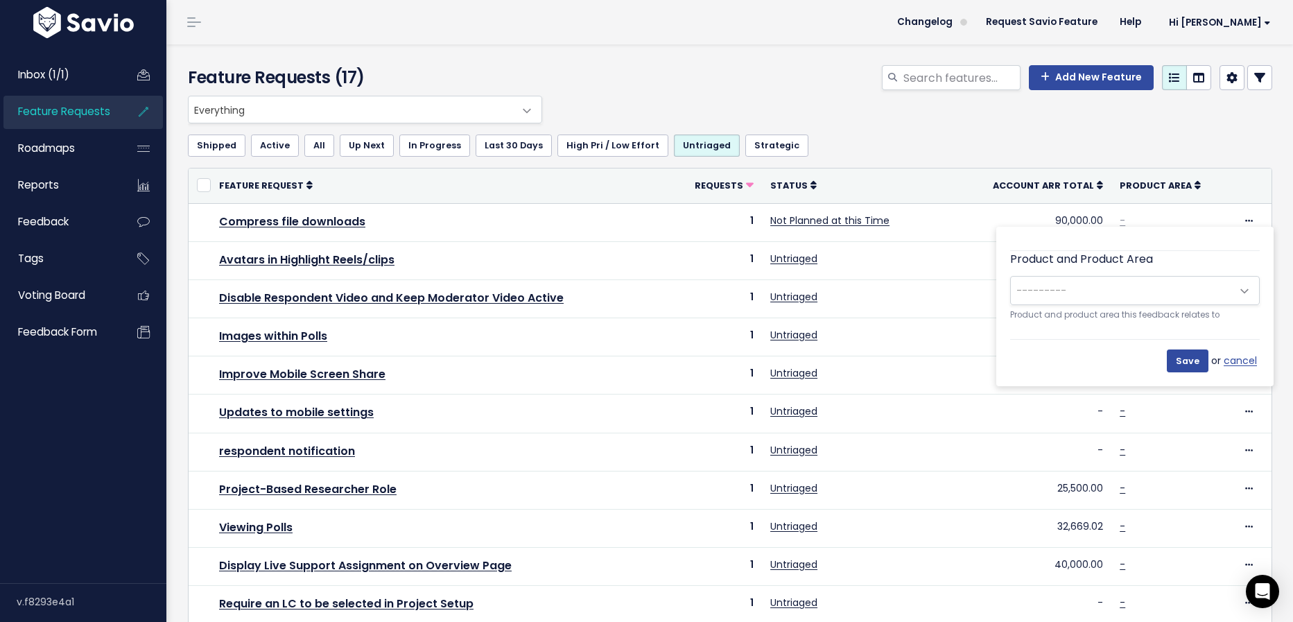
click at [1127, 295] on span "---------" at bounding box center [1121, 291] width 220 height 28
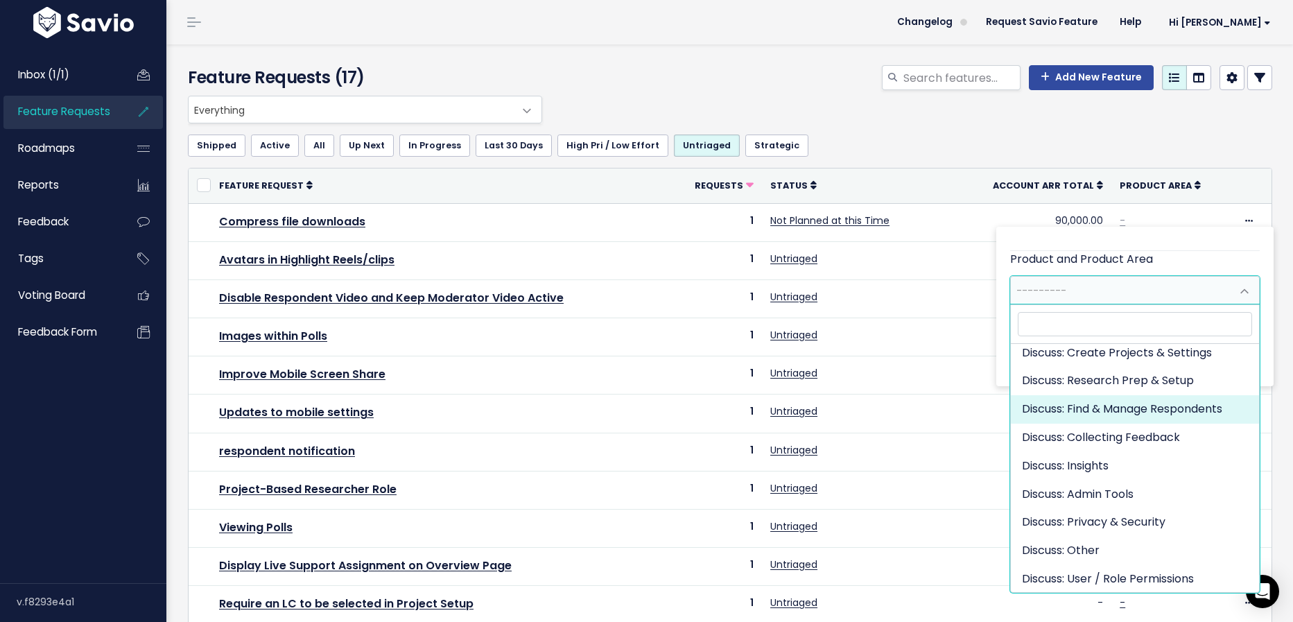
scroll to position [87, 0]
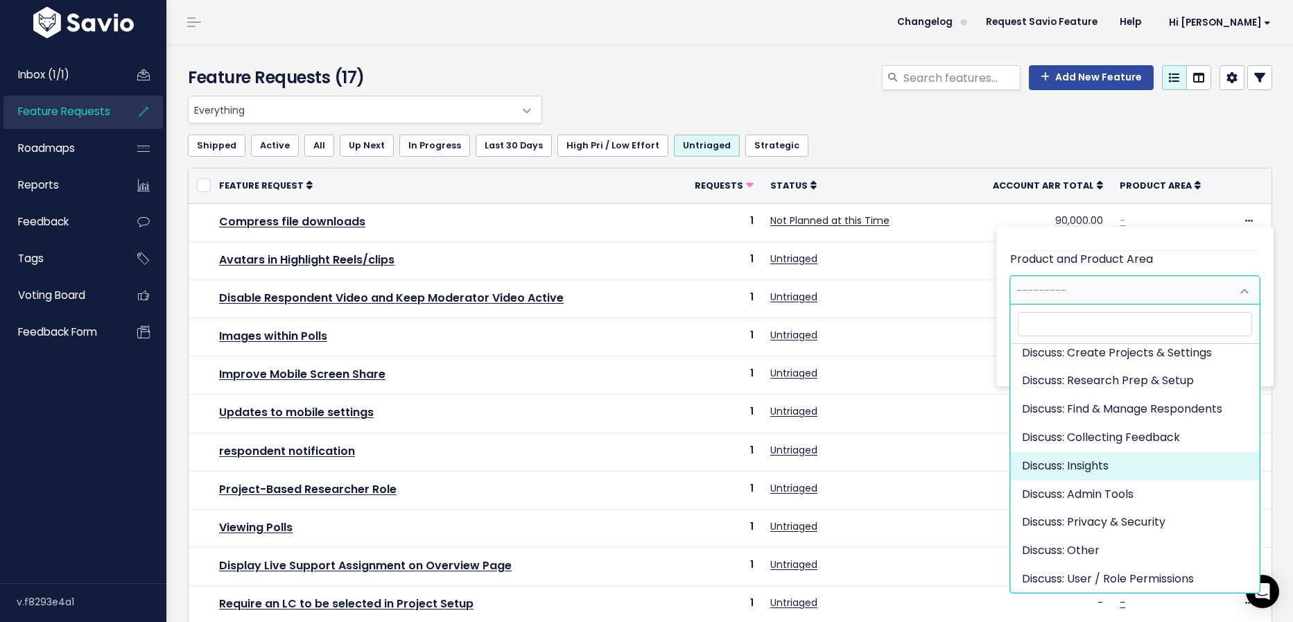
select select "DISCUSS_PLATFORM:INSIGHTS"
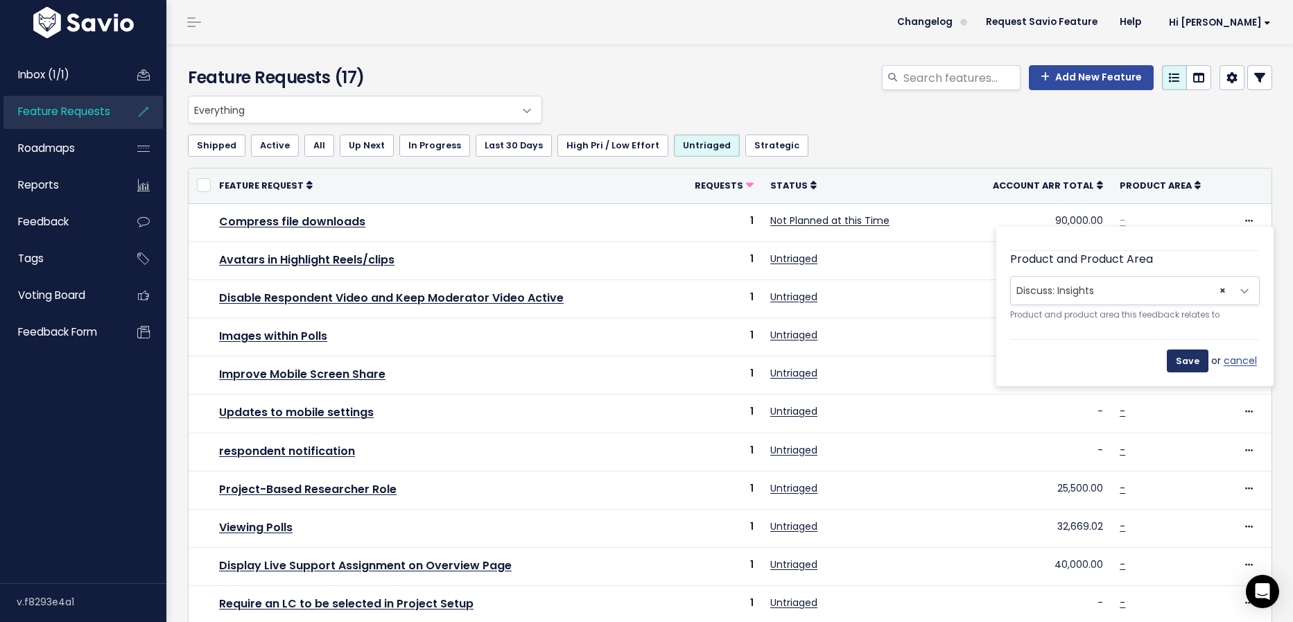
click at [1185, 365] on input "Save" at bounding box center [1188, 360] width 42 height 22
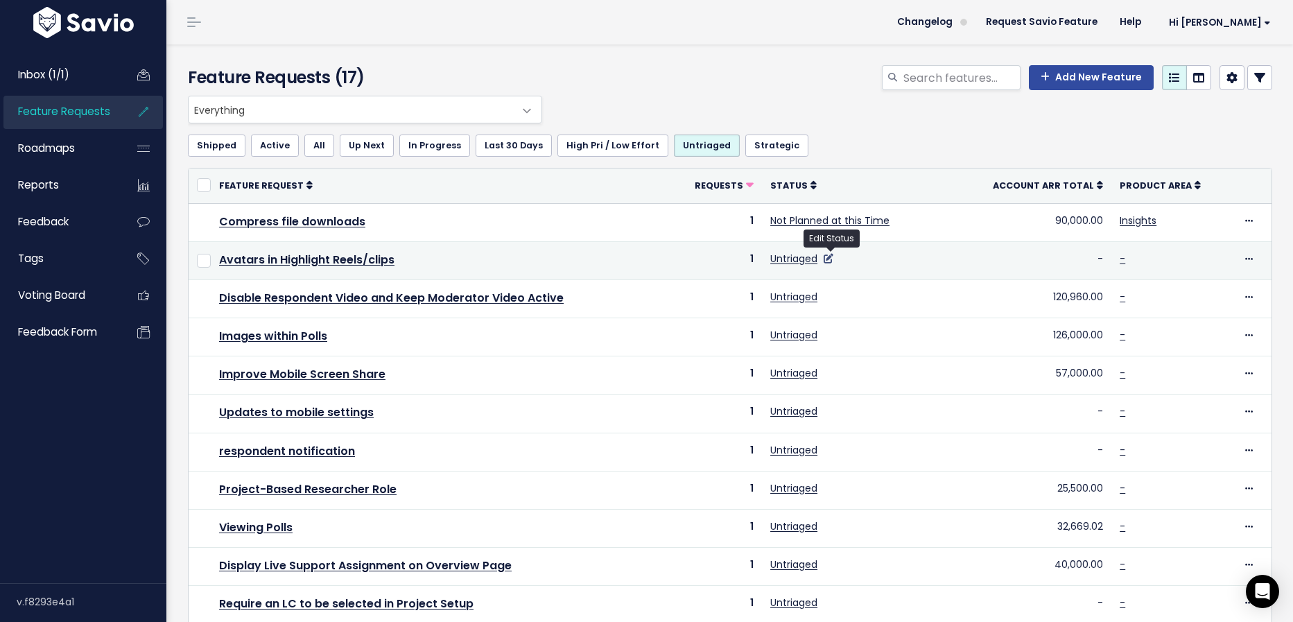
click at [830, 256] on icon at bounding box center [828, 259] width 10 height 10
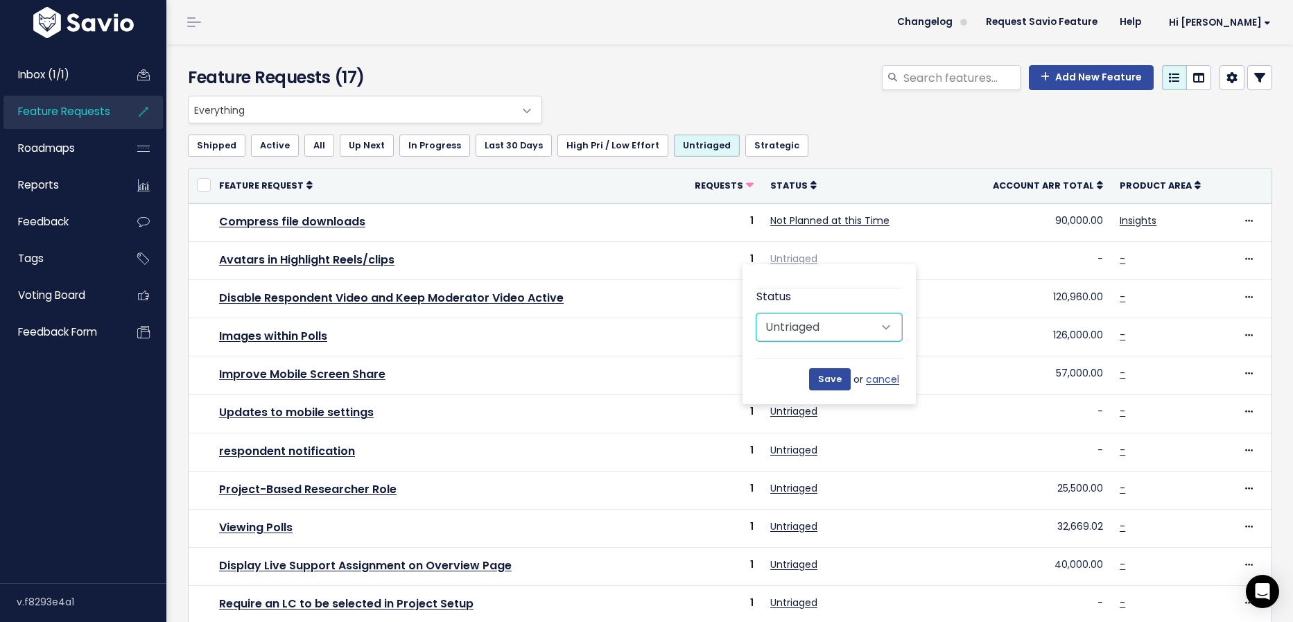
click at [853, 315] on select "Untriaged Under Consideration Planned In Progress Done Closed Won't do Not Plan…" at bounding box center [829, 327] width 146 height 28
select select "NOT_PLANNING"
click at [756, 313] on select "Untriaged Under Consideration Planned In Progress Done Closed Won't do Not Plan…" at bounding box center [829, 327] width 146 height 28
click at [832, 380] on input "Save" at bounding box center [830, 379] width 42 height 22
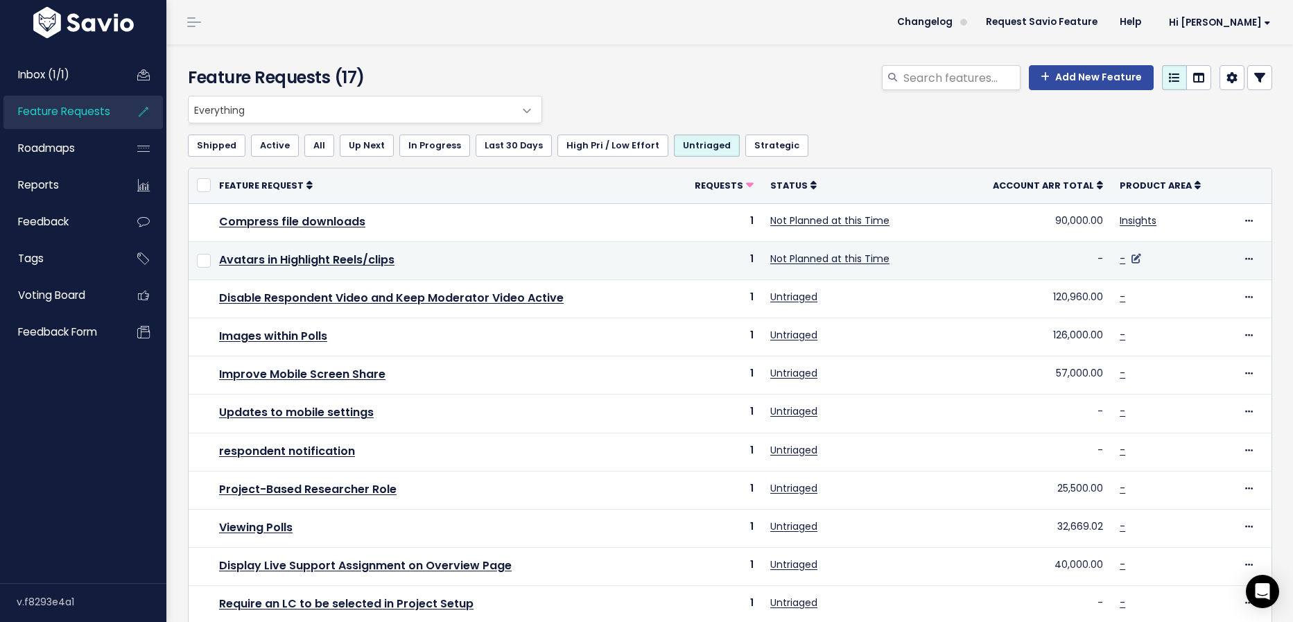
click at [1139, 257] on icon at bounding box center [1136, 259] width 10 height 10
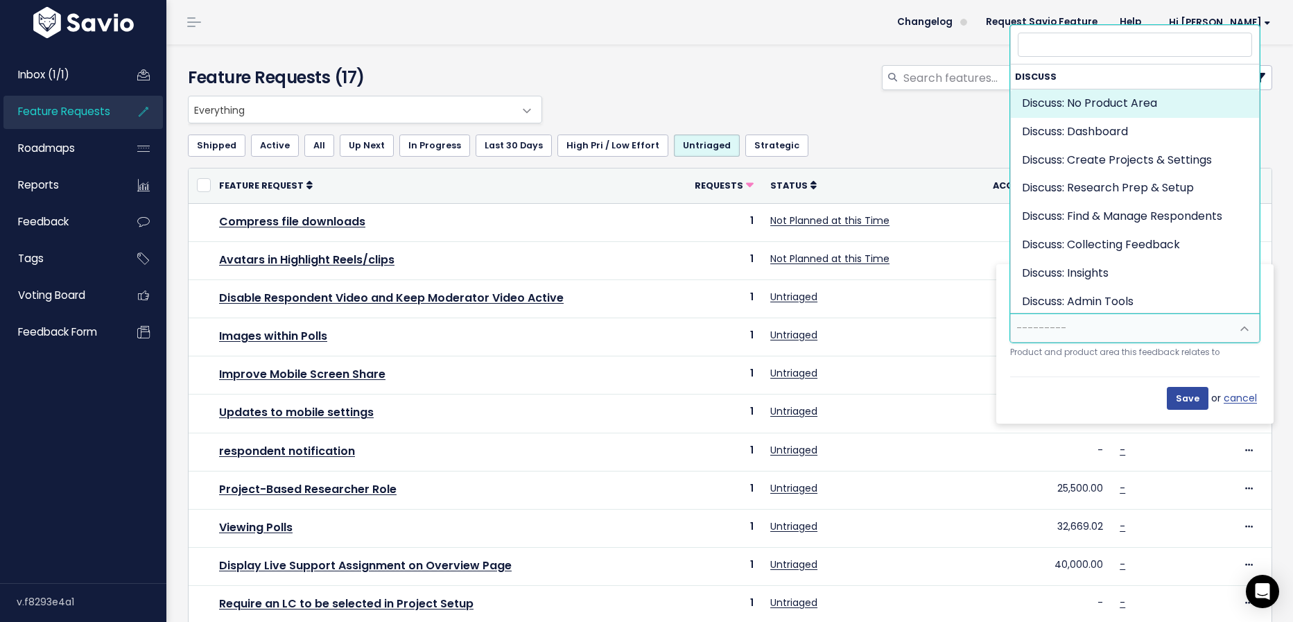
click at [1129, 324] on span "---------" at bounding box center [1121, 328] width 220 height 28
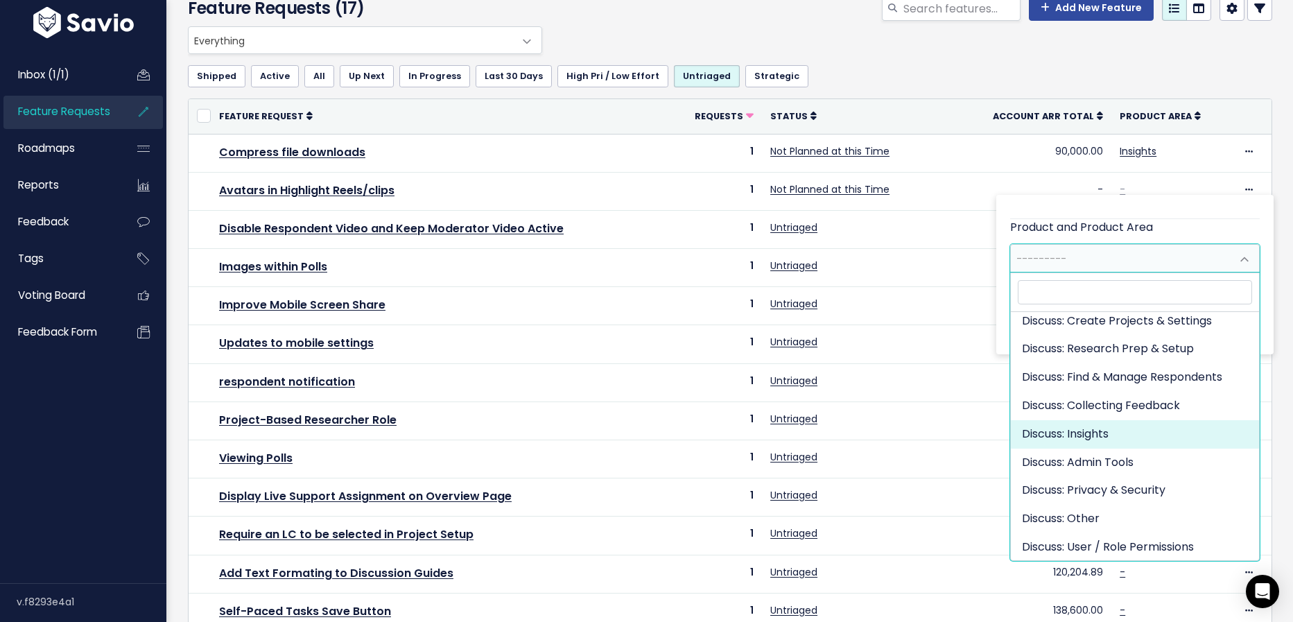
select select "DISCUSS_PLATFORM:INSIGHTS"
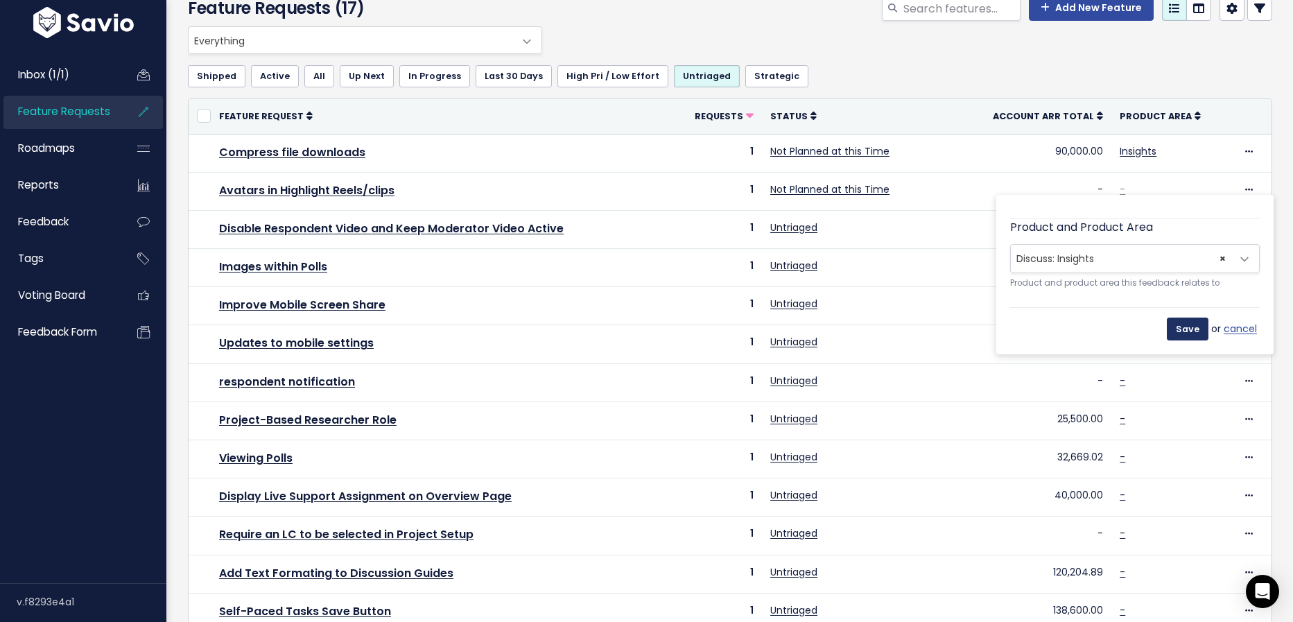
click at [1190, 331] on input "Save" at bounding box center [1188, 328] width 42 height 22
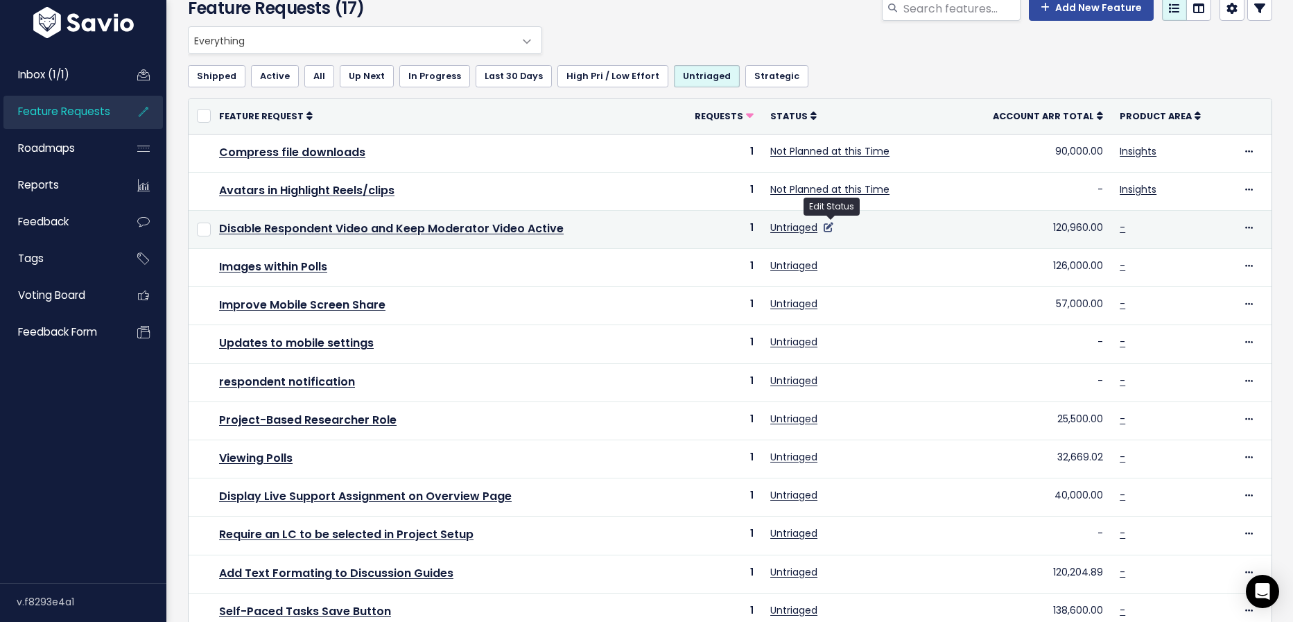
click at [830, 225] on icon at bounding box center [828, 227] width 10 height 10
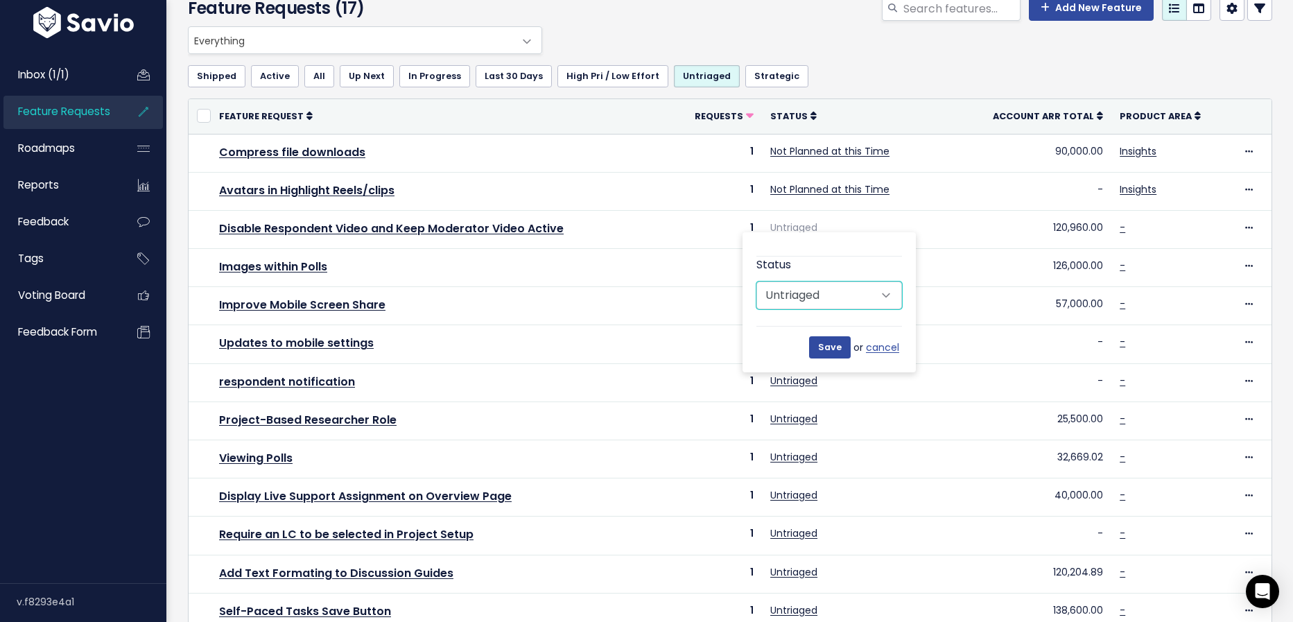
click at [847, 284] on select "Untriaged Under Consideration Planned In Progress Done Closed Won't do Not Plan…" at bounding box center [829, 295] width 146 height 28
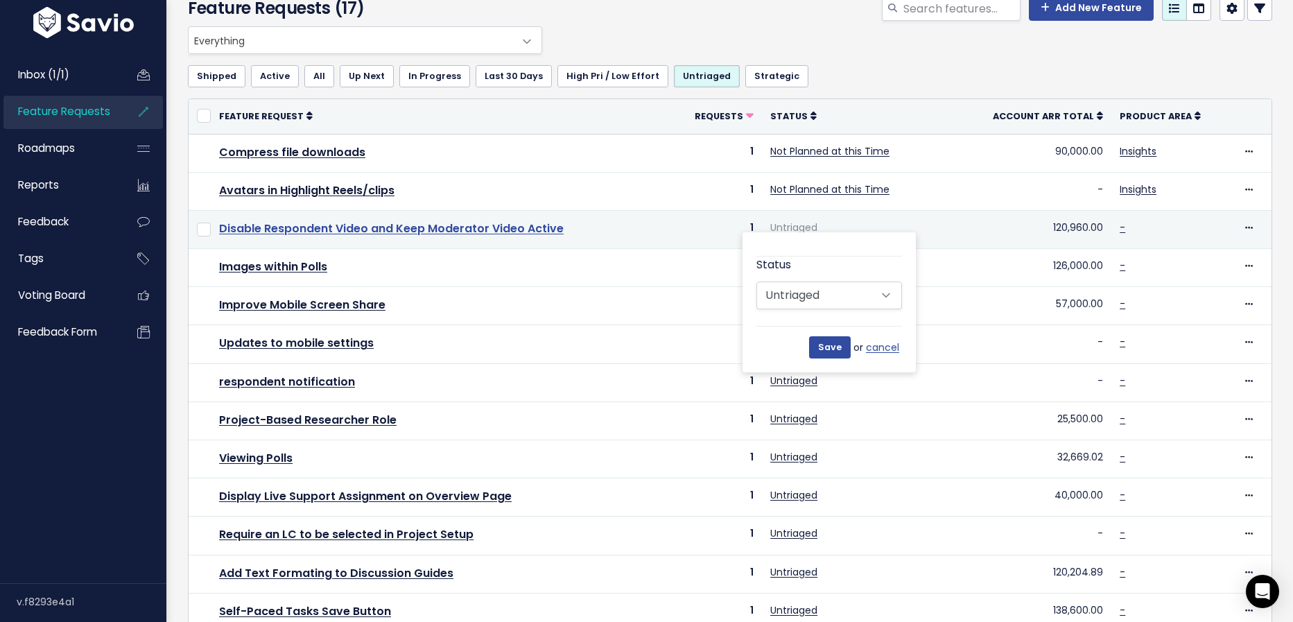
click at [517, 234] on link "Disable Respondent Video and Keep Moderator Video Active" at bounding box center [391, 228] width 344 height 16
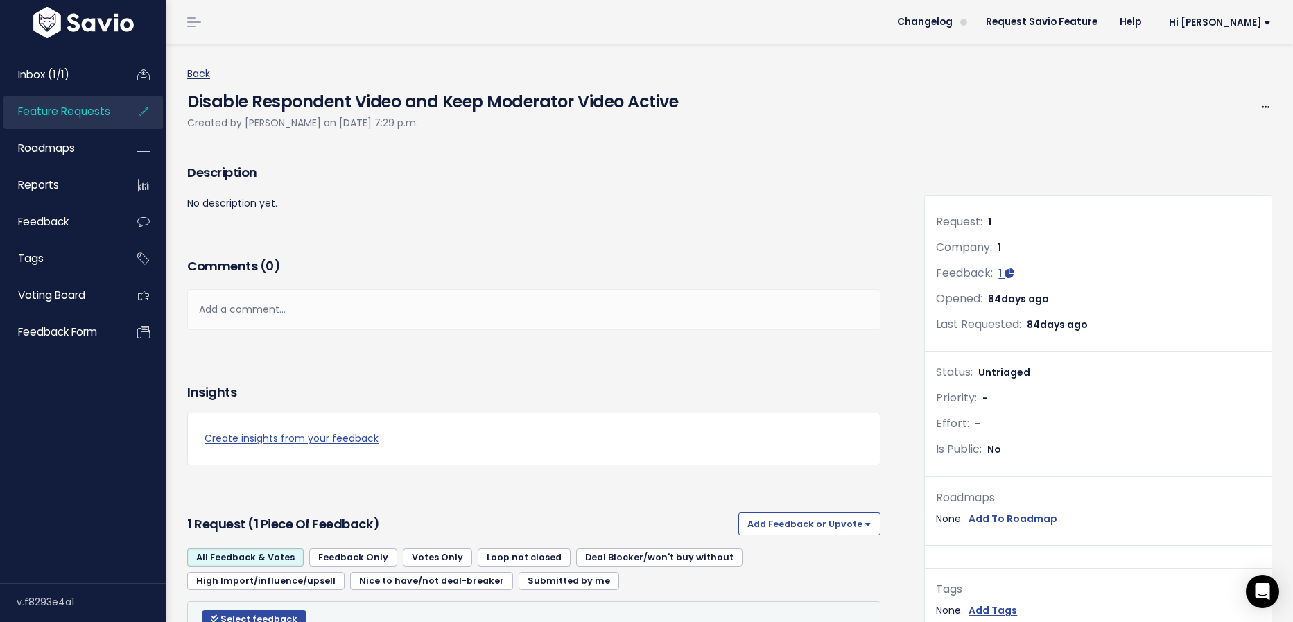
click at [209, 71] on link "Back" at bounding box center [198, 74] width 23 height 14
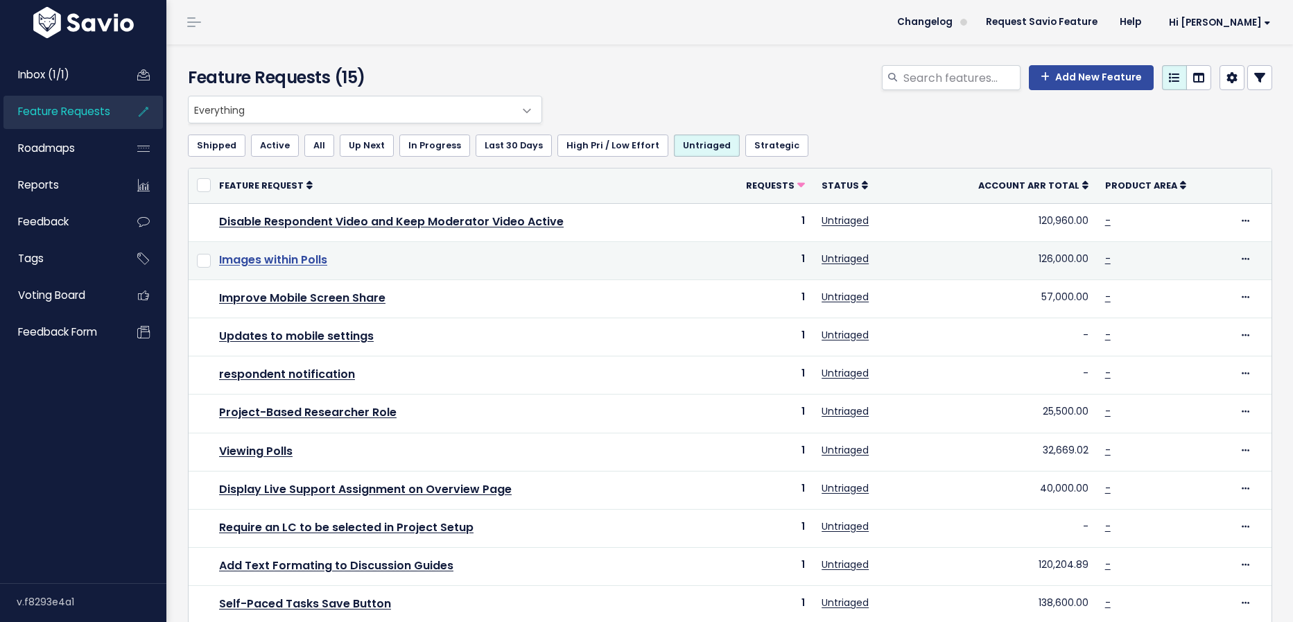
click at [317, 263] on link "Images within Polls" at bounding box center [273, 260] width 108 height 16
